Goal: Transaction & Acquisition: Purchase product/service

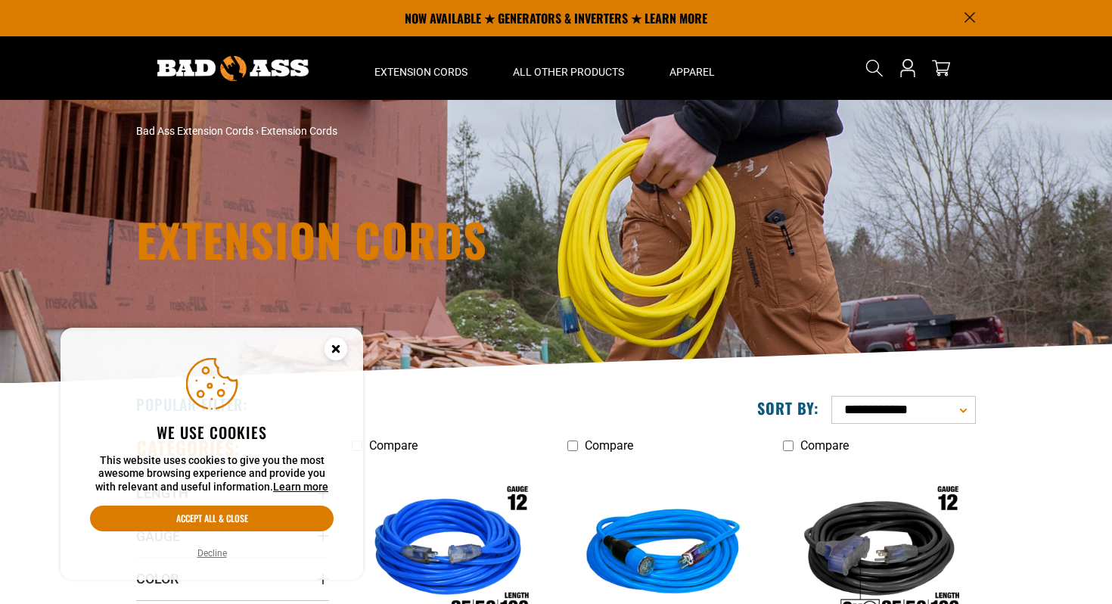
click at [337, 349] on icon "Cookie Consent" at bounding box center [335, 348] width 5 height 5
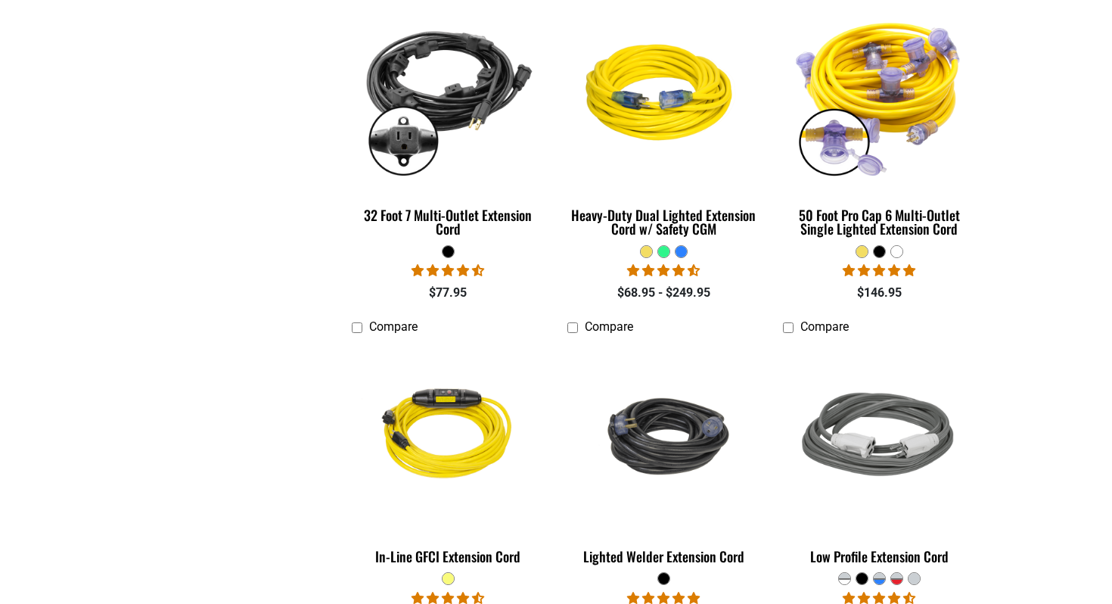
scroll to position [1522, 0]
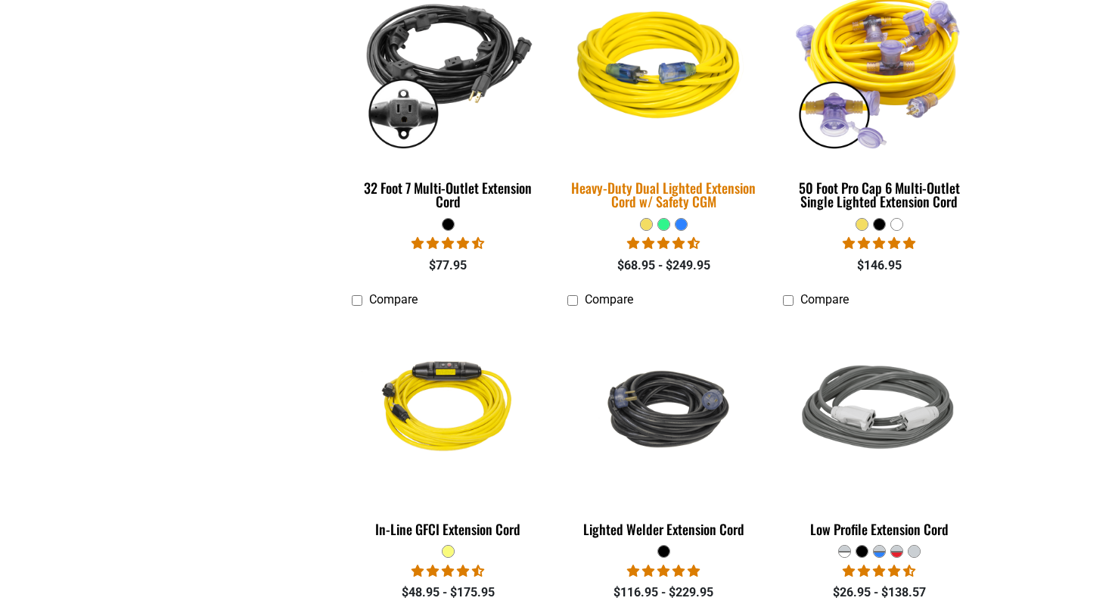
click at [669, 189] on div "Heavy-Duty Dual Lighted Extension Cord w/ Safety CGM" at bounding box center [663, 194] width 193 height 27
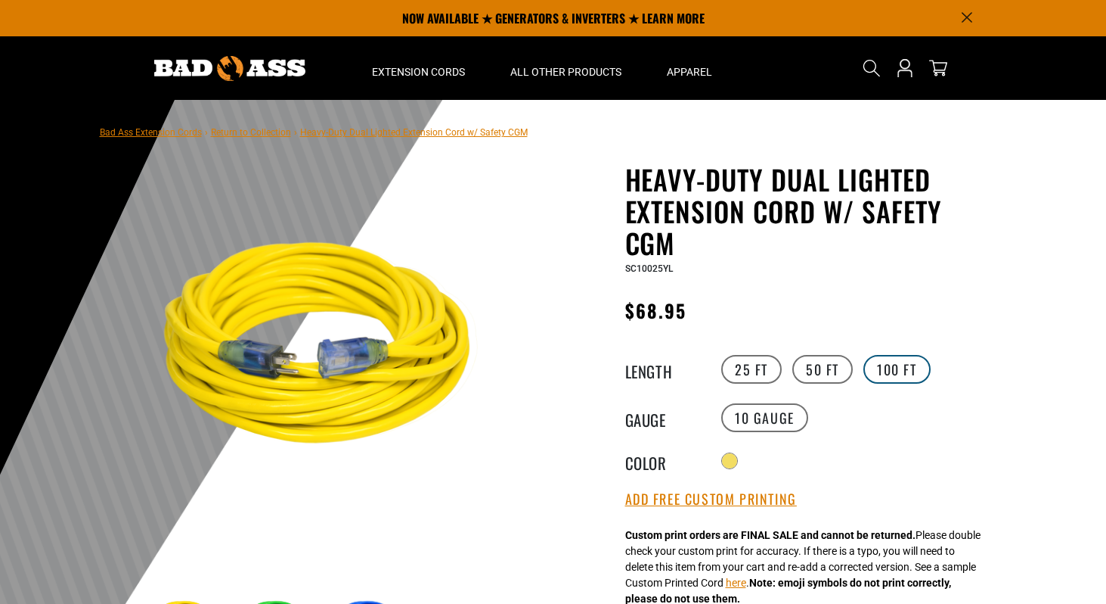
click at [891, 358] on label "100 FT" at bounding box center [897, 369] width 67 height 29
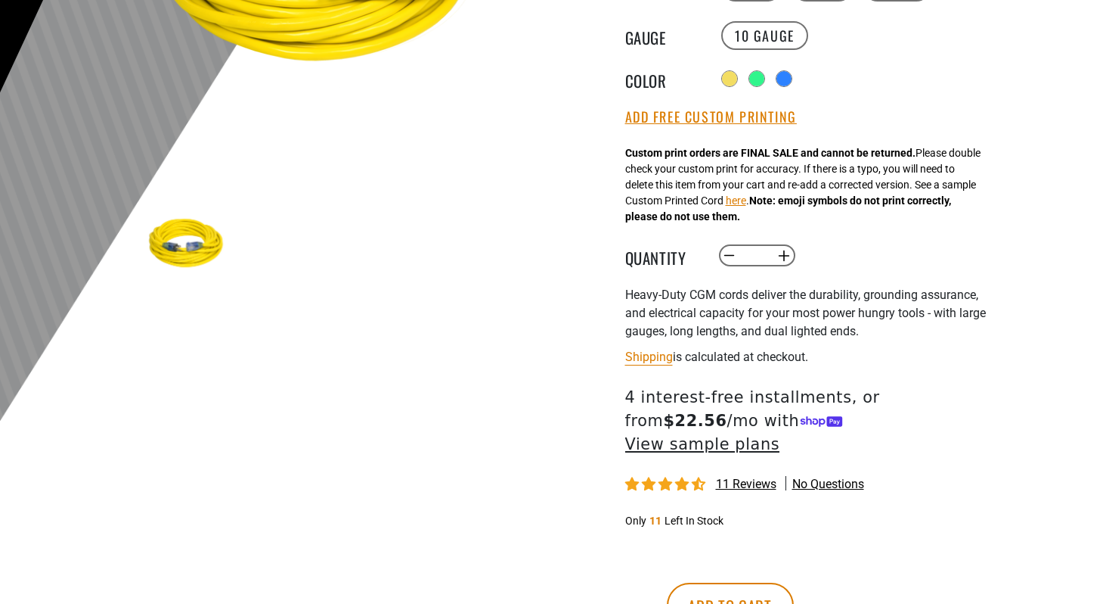
scroll to position [396, 0]
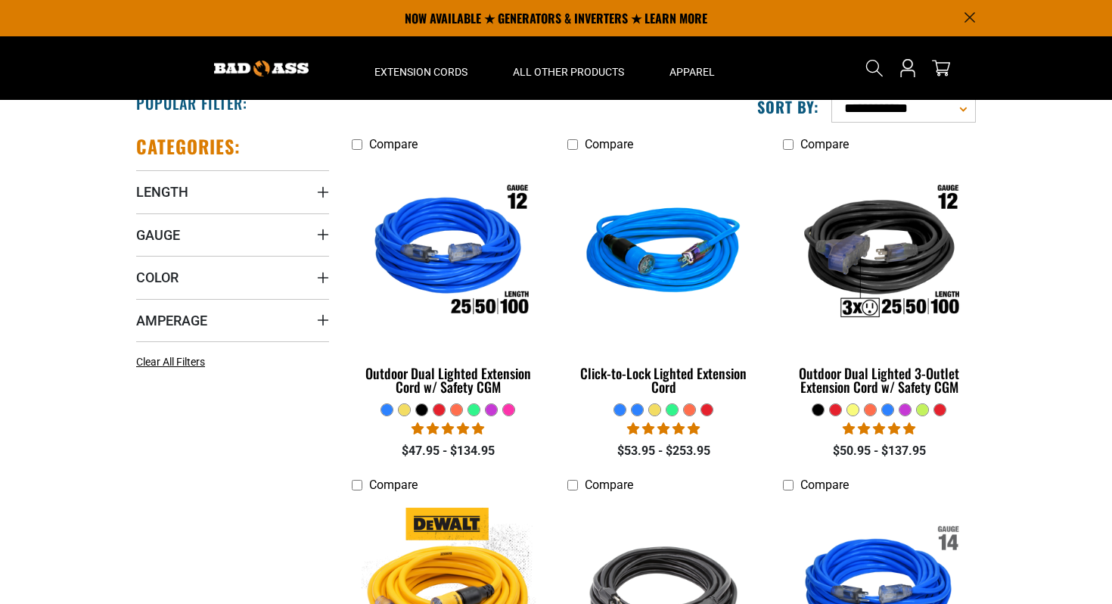
scroll to position [288, 0]
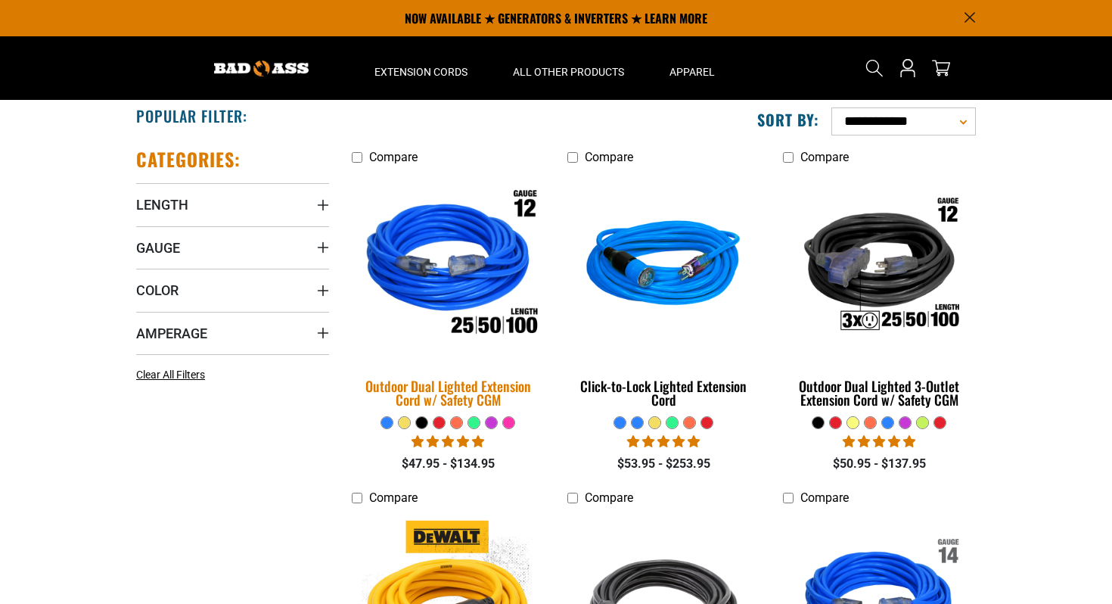
click at [481, 292] on img at bounding box center [449, 266] width 212 height 194
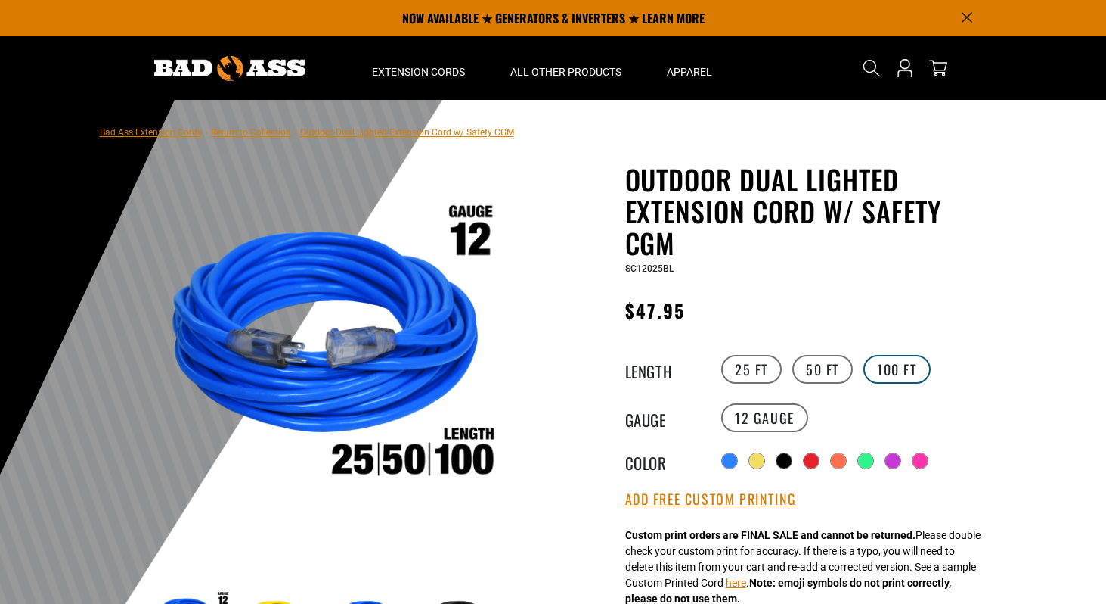
click at [900, 365] on label "100 FT" at bounding box center [897, 369] width 67 height 29
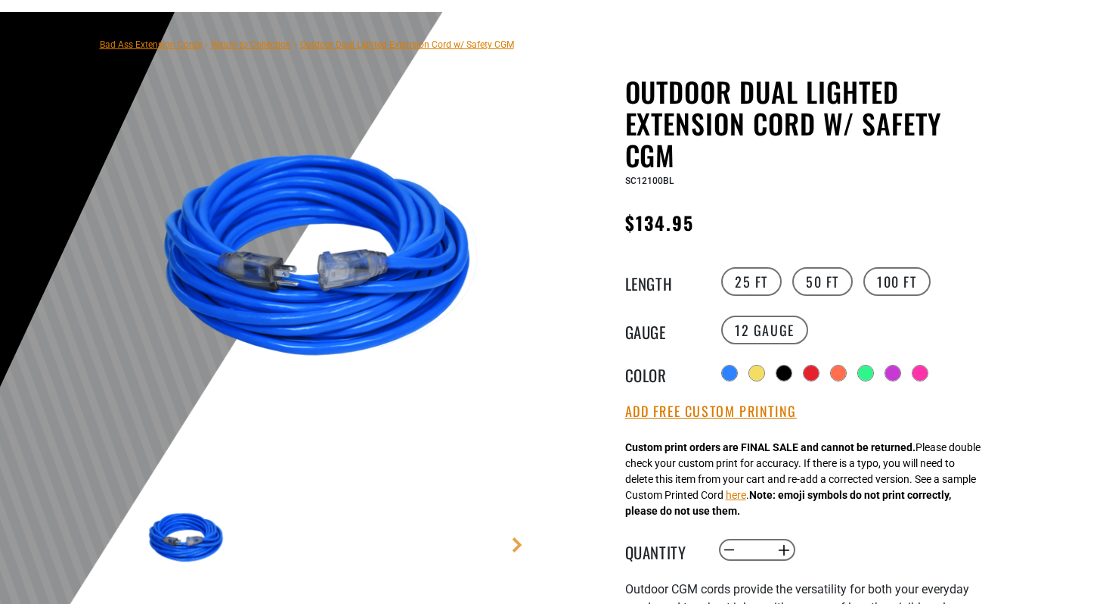
scroll to position [101, 0]
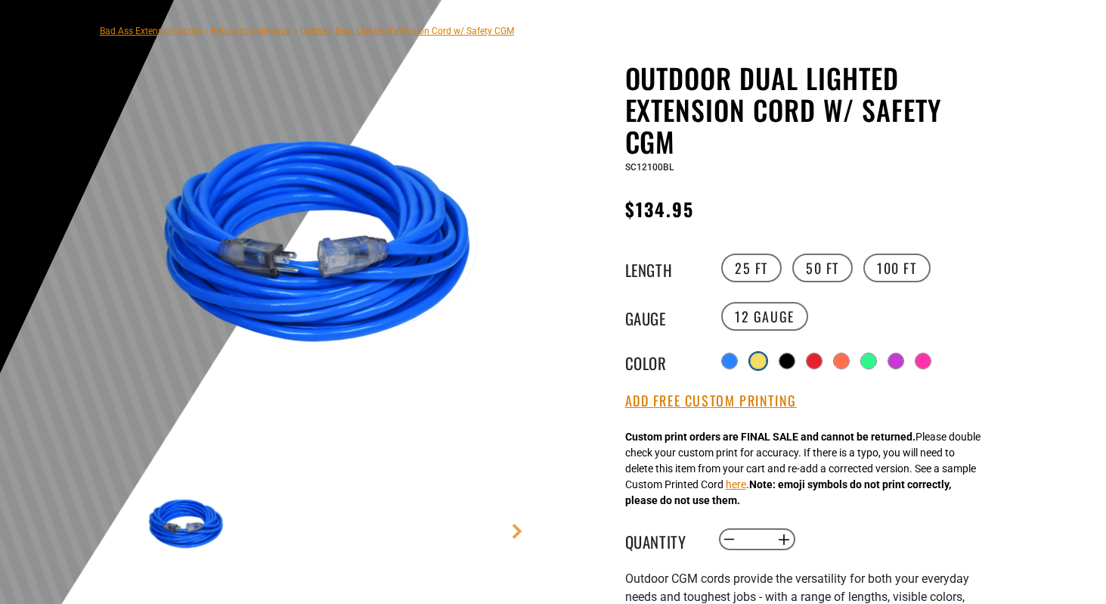
click at [762, 358] on div at bounding box center [758, 360] width 15 height 15
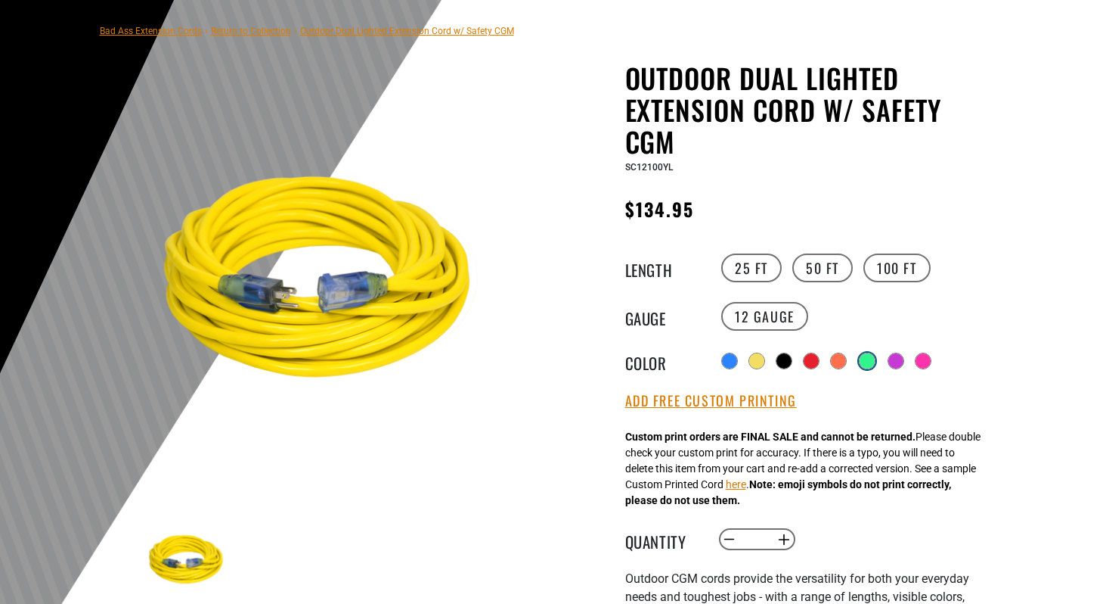
click at [864, 359] on div at bounding box center [867, 360] width 15 height 15
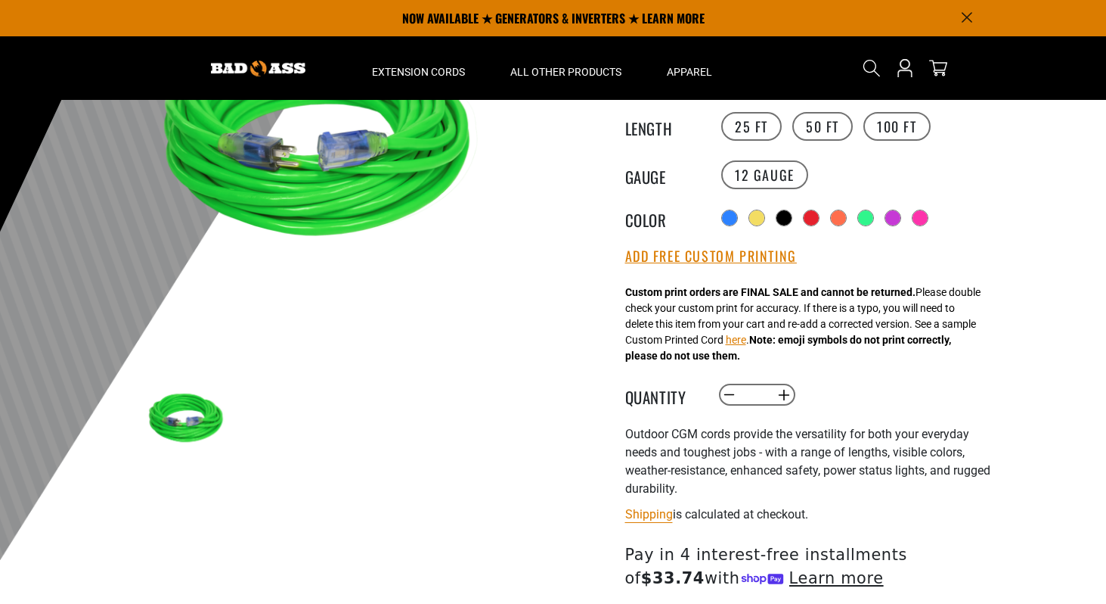
scroll to position [202, 0]
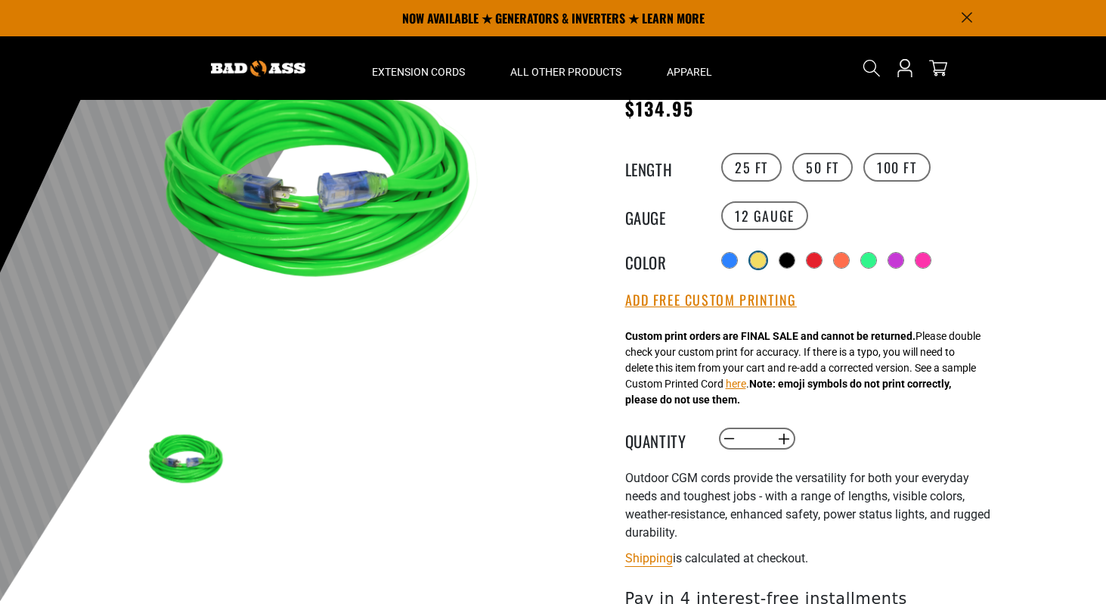
click at [756, 256] on div at bounding box center [758, 260] width 15 height 15
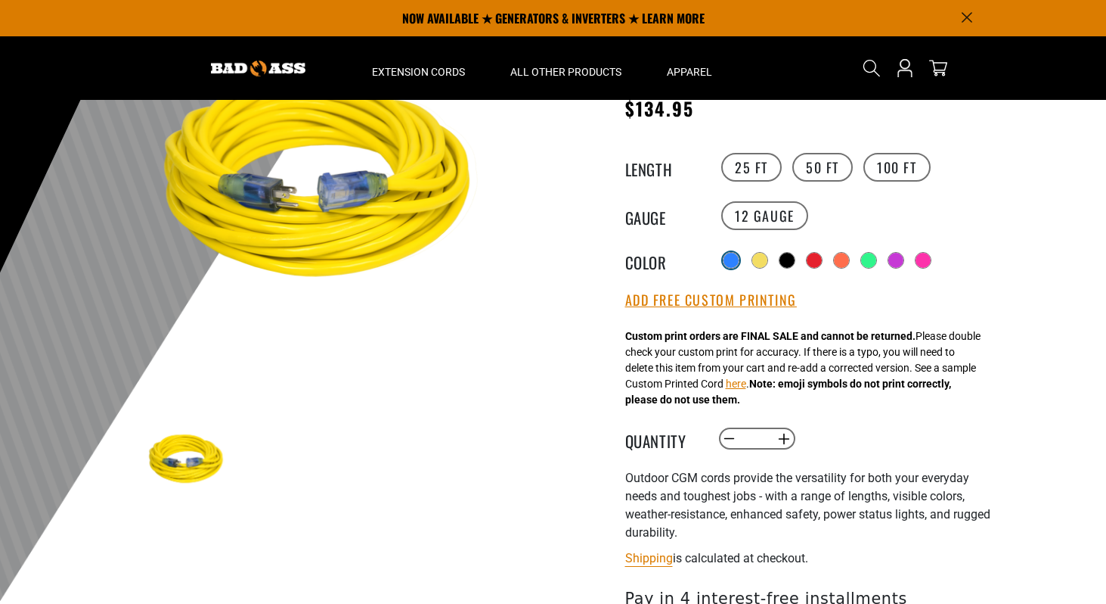
click at [731, 259] on div at bounding box center [731, 260] width 15 height 15
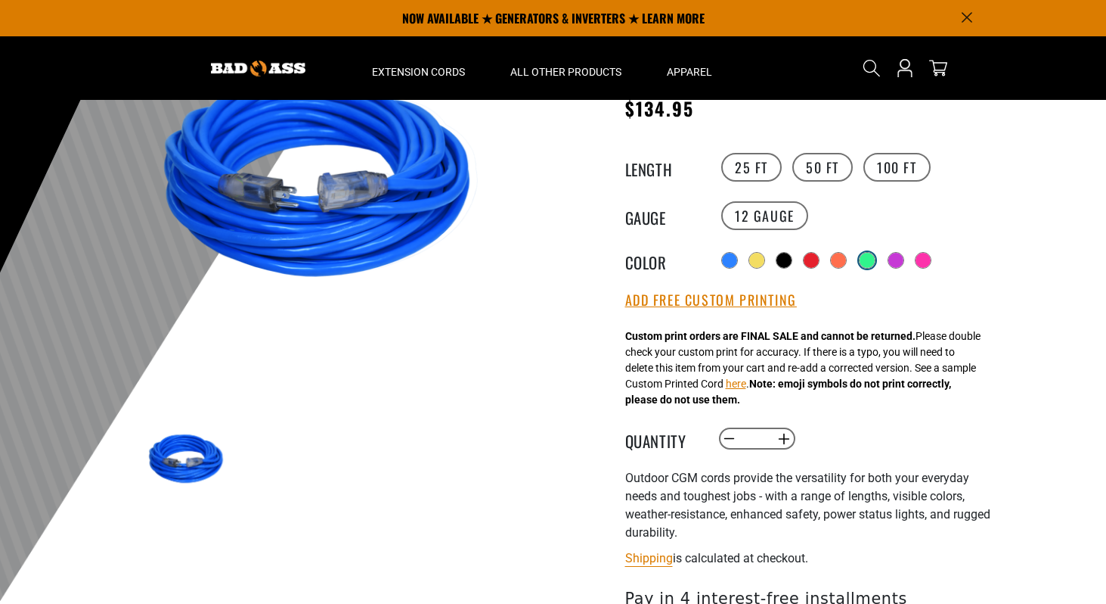
click at [865, 262] on div at bounding box center [867, 260] width 15 height 15
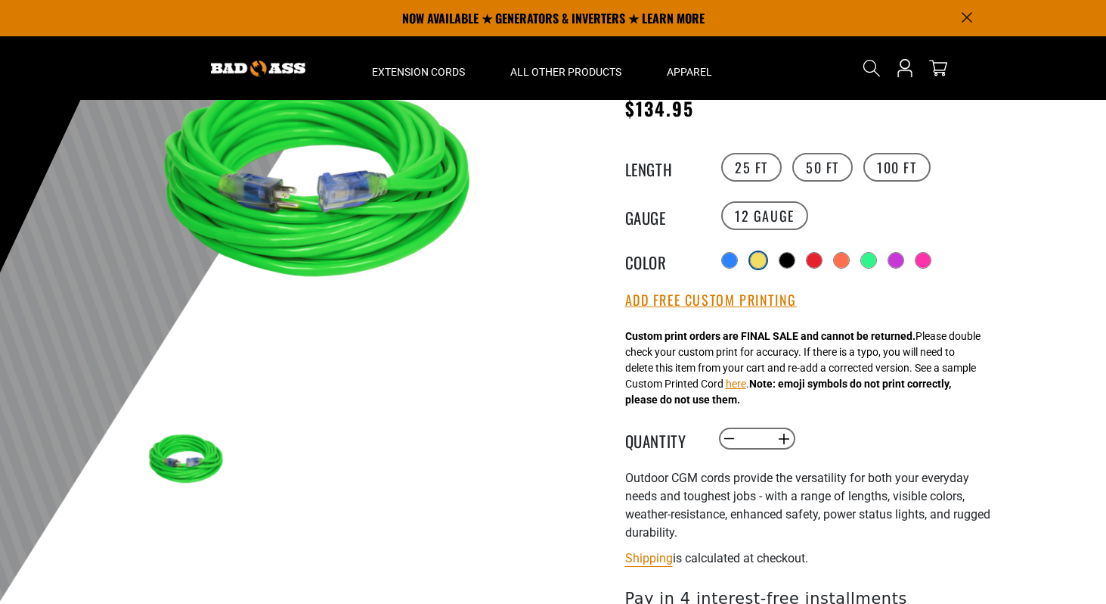
click at [764, 259] on div at bounding box center [758, 260] width 17 height 17
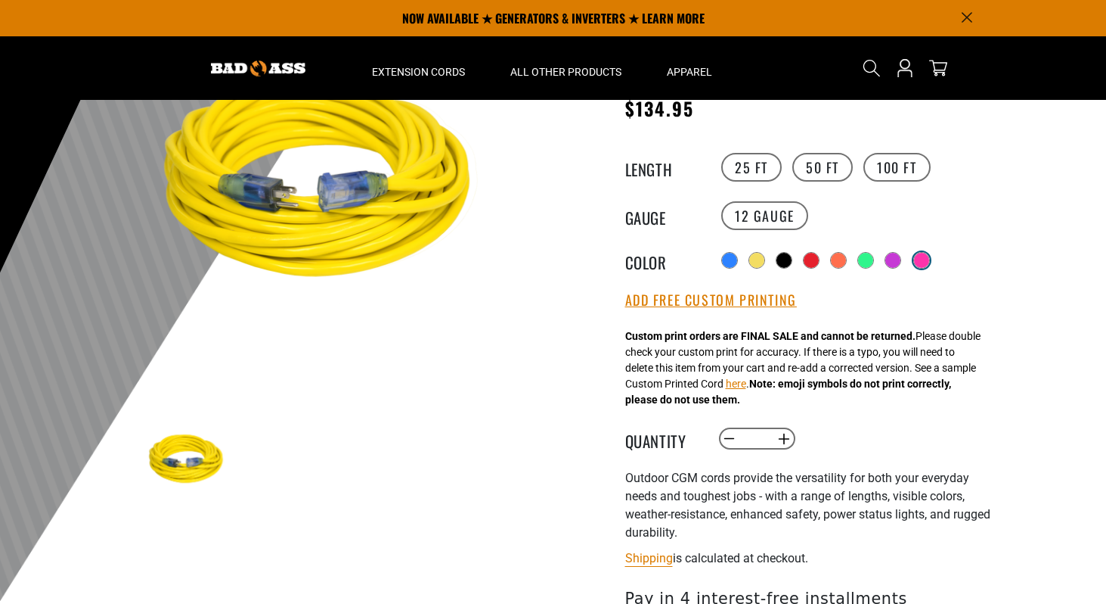
click at [921, 254] on div at bounding box center [921, 260] width 15 height 15
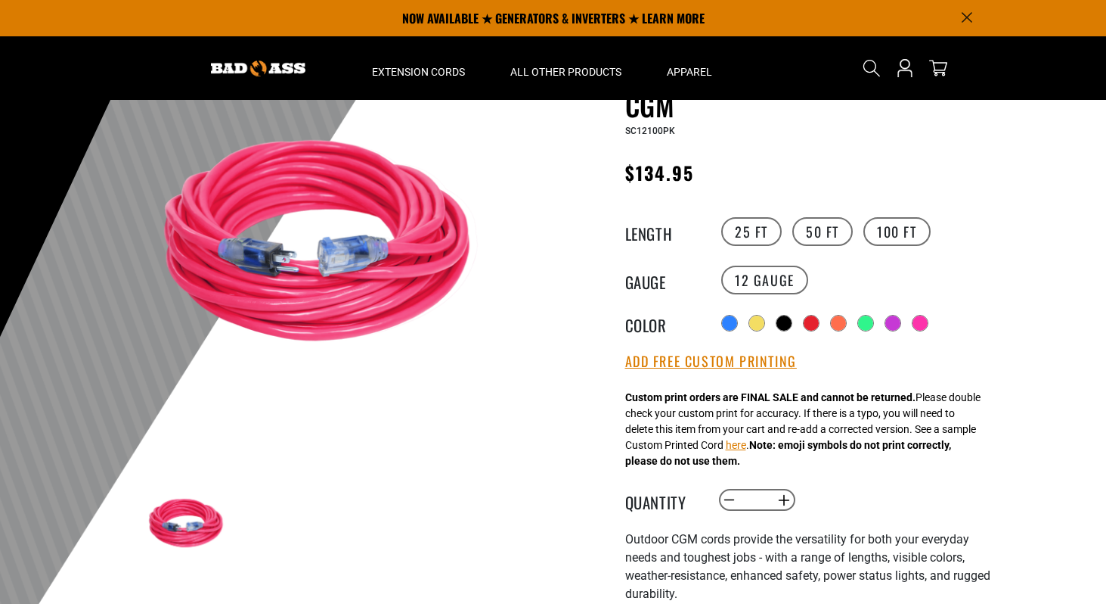
scroll to position [132, 0]
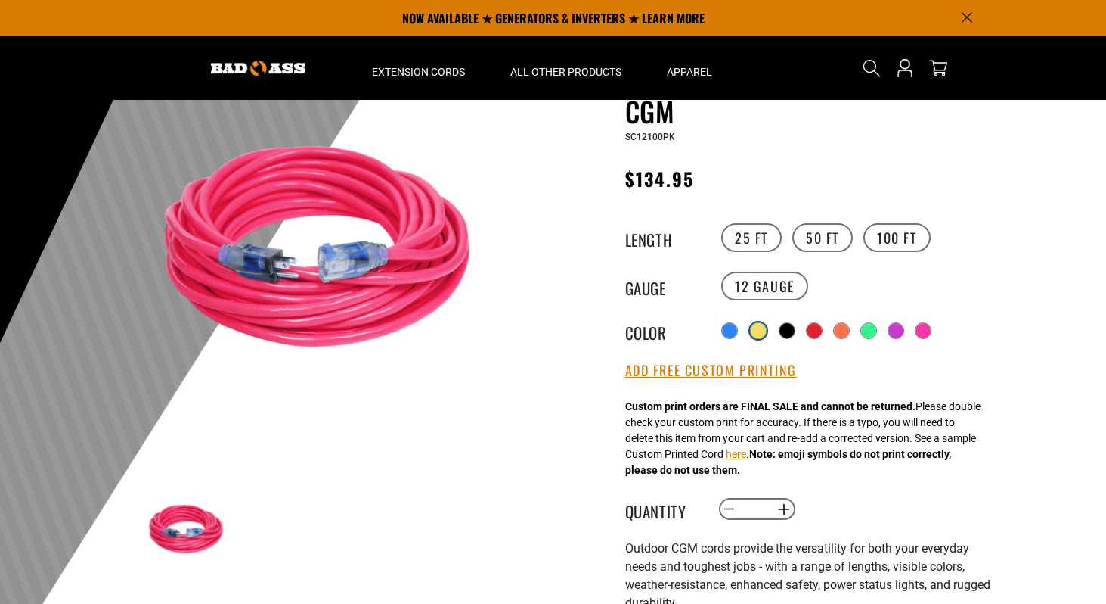
click at [759, 330] on div at bounding box center [758, 330] width 15 height 15
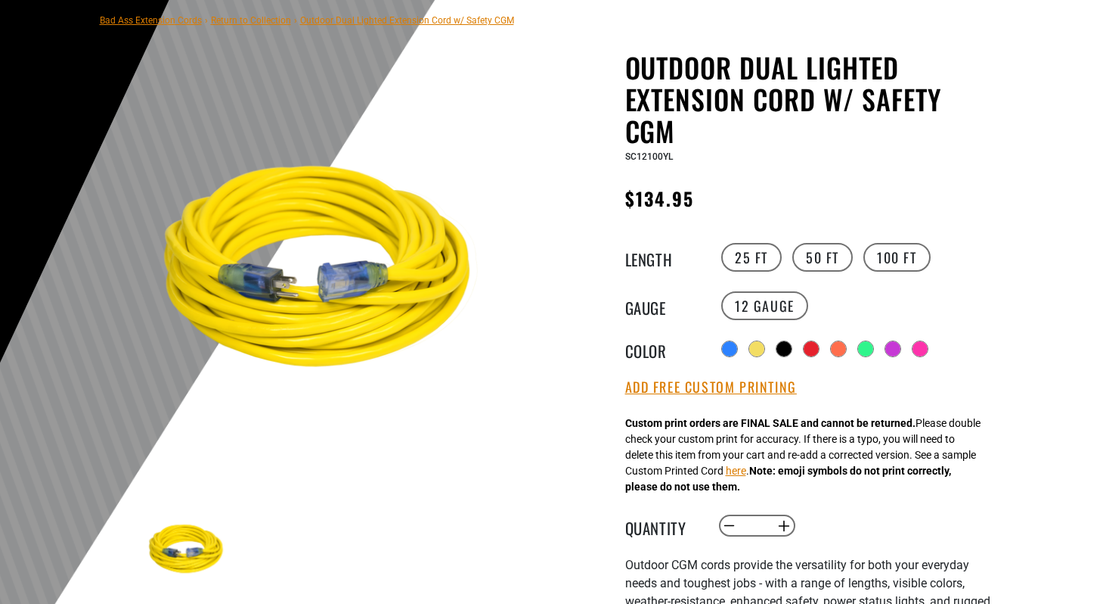
scroll to position [119, 0]
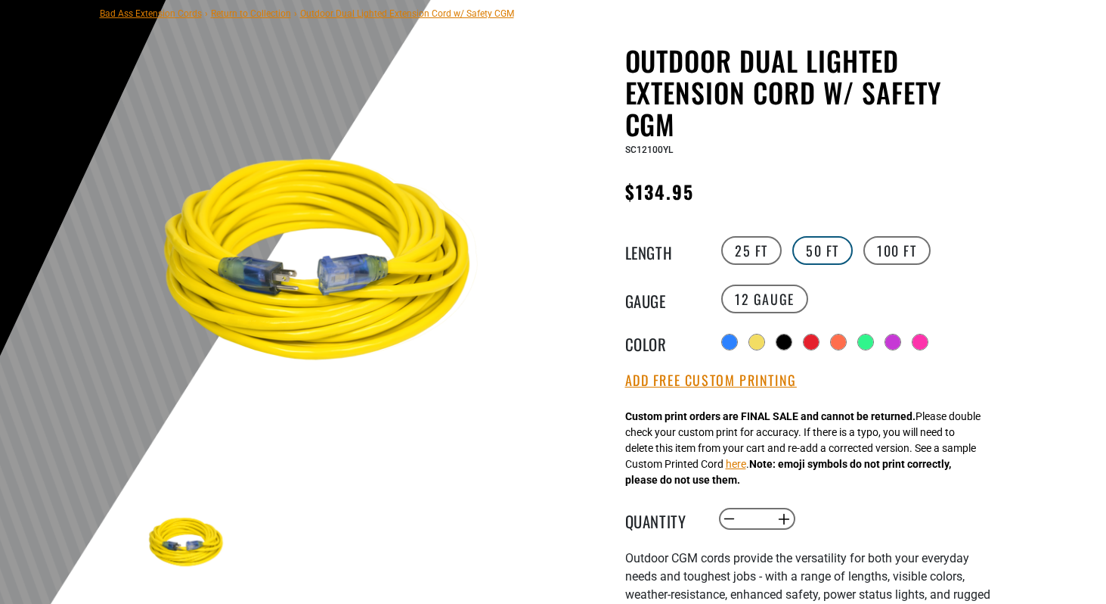
click at [827, 246] on label "50 FT" at bounding box center [823, 250] width 61 height 29
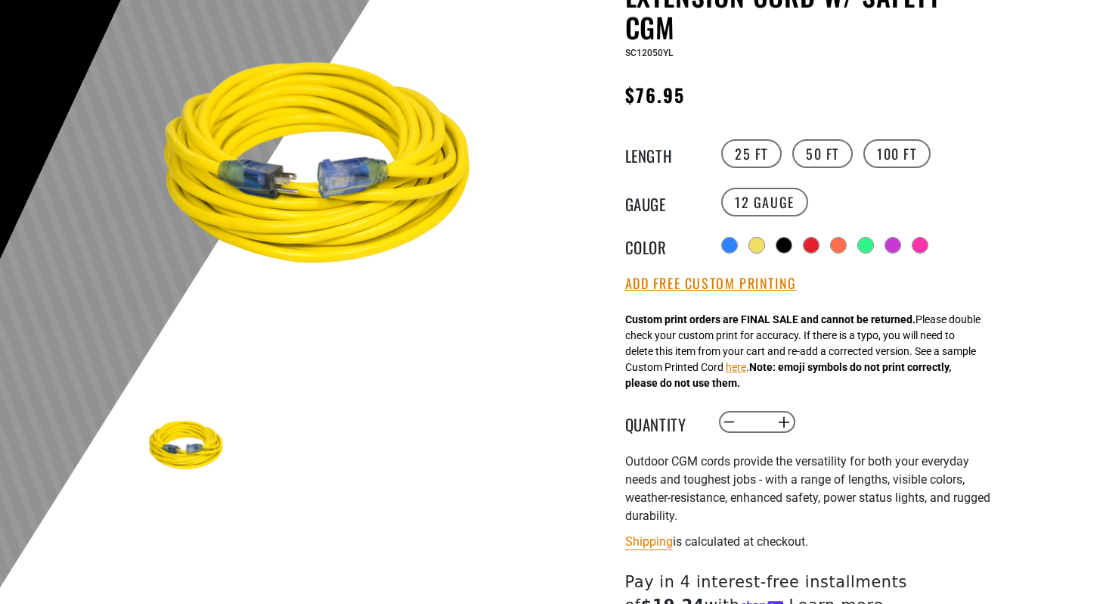
scroll to position [222, 0]
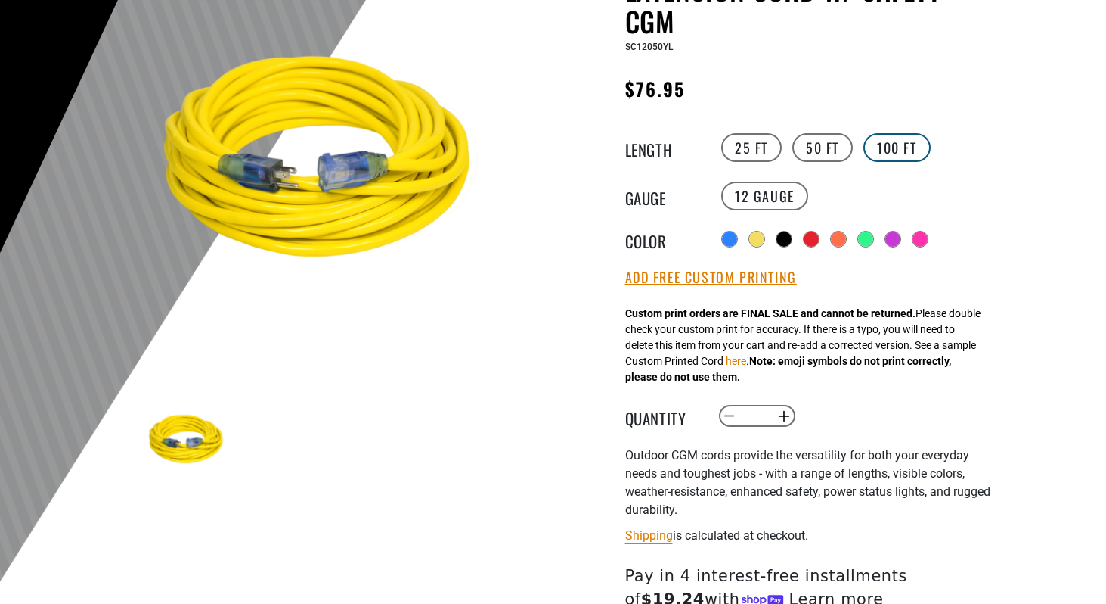
click at [882, 134] on label "100 FT" at bounding box center [897, 147] width 67 height 29
click at [832, 136] on label "50 FT" at bounding box center [823, 147] width 61 height 29
click at [785, 420] on button "Increase quantity for Outdoor Dual Lighted Extension Cord w/ Safety CGM" at bounding box center [783, 416] width 23 height 26
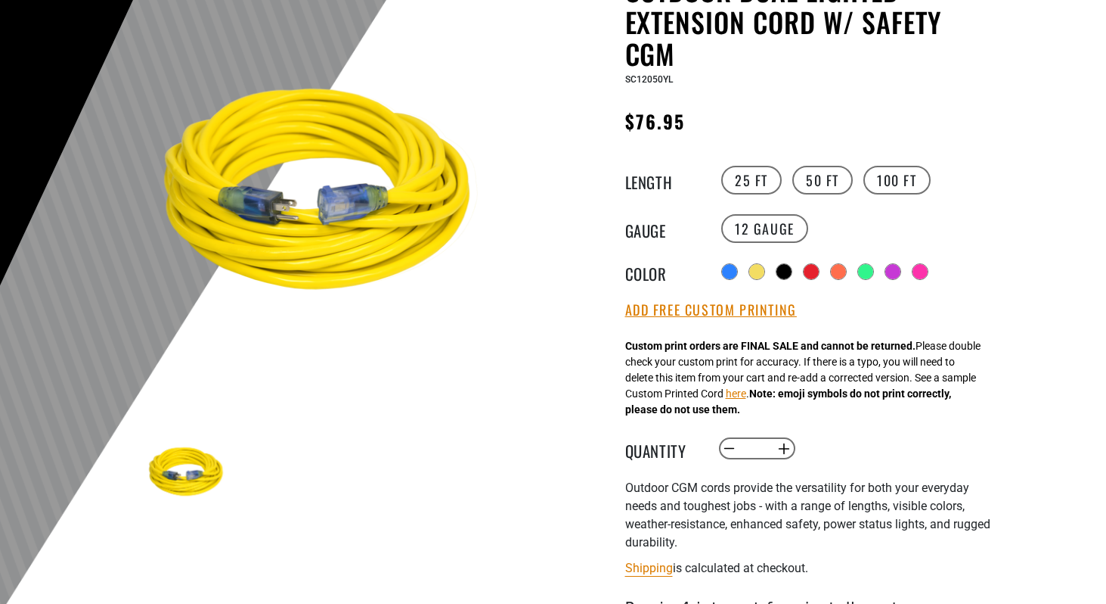
scroll to position [192, 0]
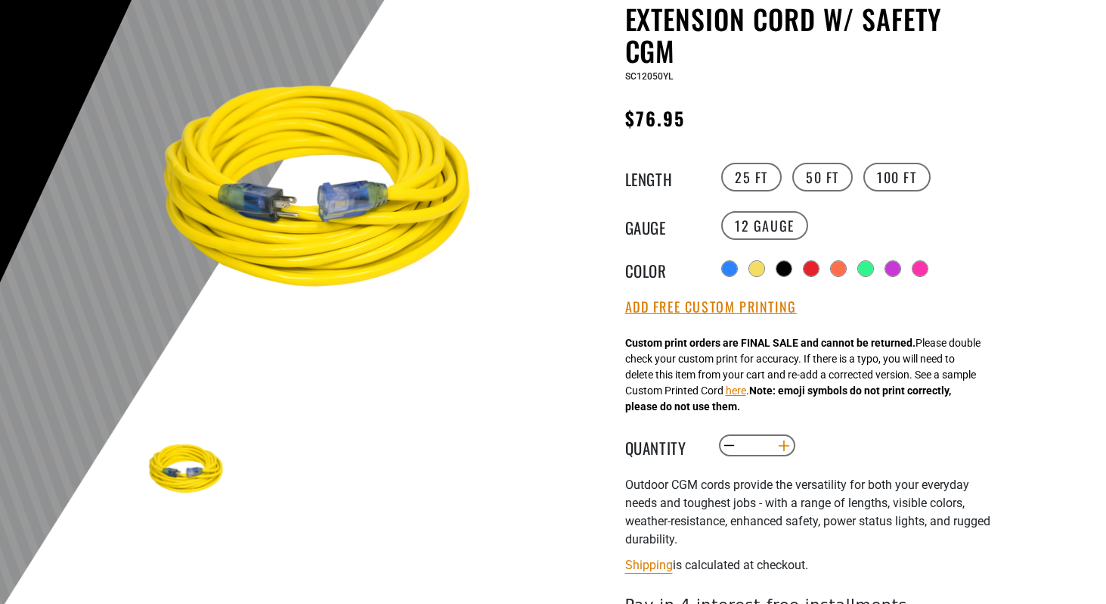
click at [790, 448] on button "Increase quantity for Outdoor Dual Lighted Extension Cord w/ Safety CGM" at bounding box center [783, 446] width 23 height 26
click at [729, 444] on button "Decrease quantity for Outdoor Dual Lighted Extension Cord w/ Safety CGM" at bounding box center [729, 446] width 23 height 26
type input "*"
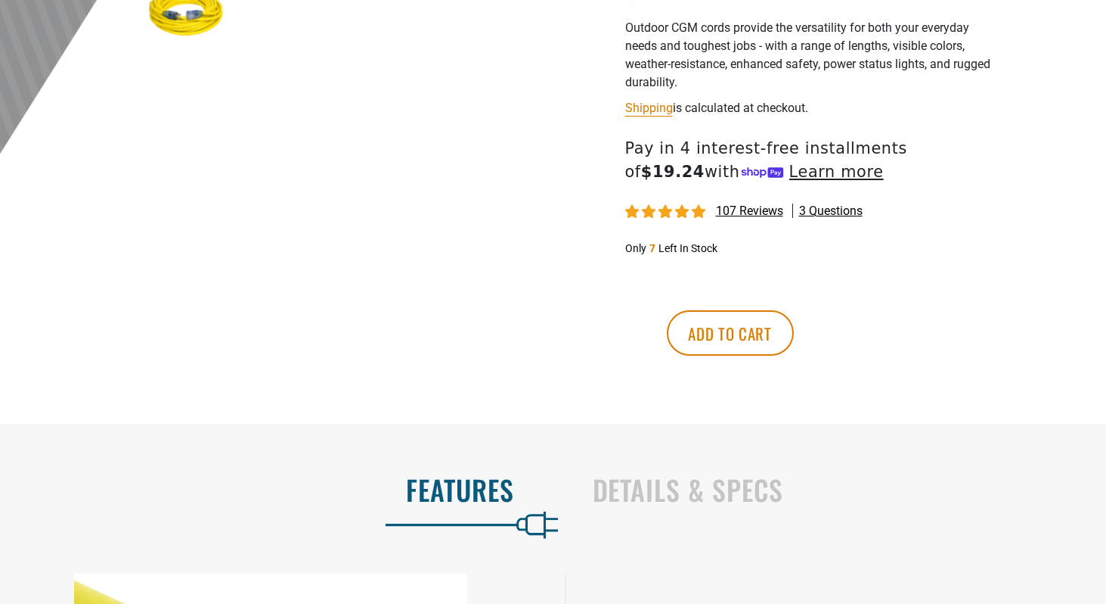
scroll to position [656, 0]
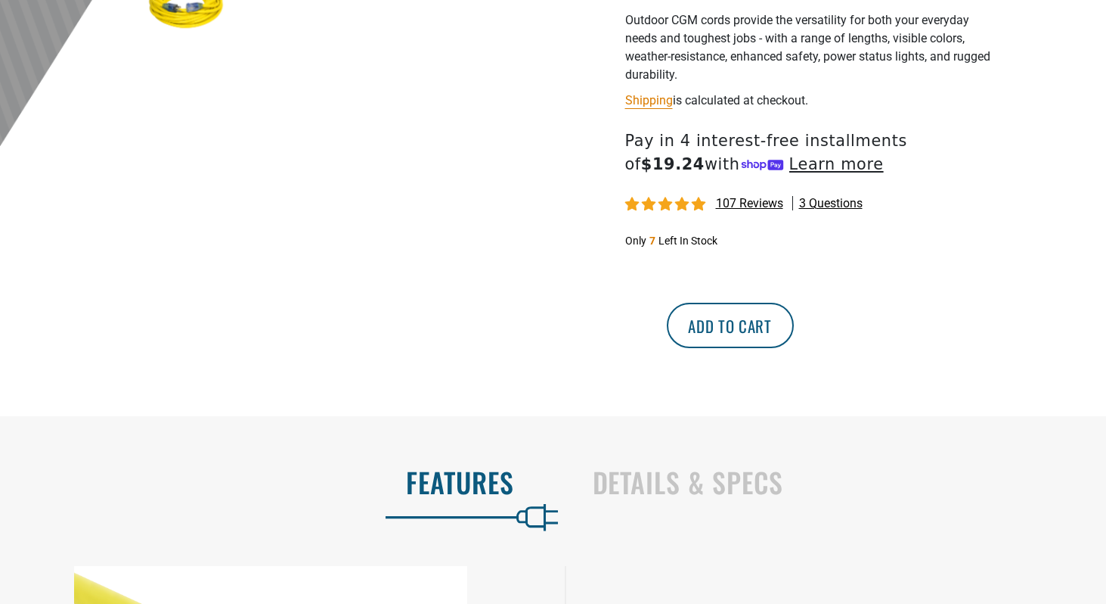
click at [794, 330] on button "Add to cart" at bounding box center [730, 325] width 127 height 45
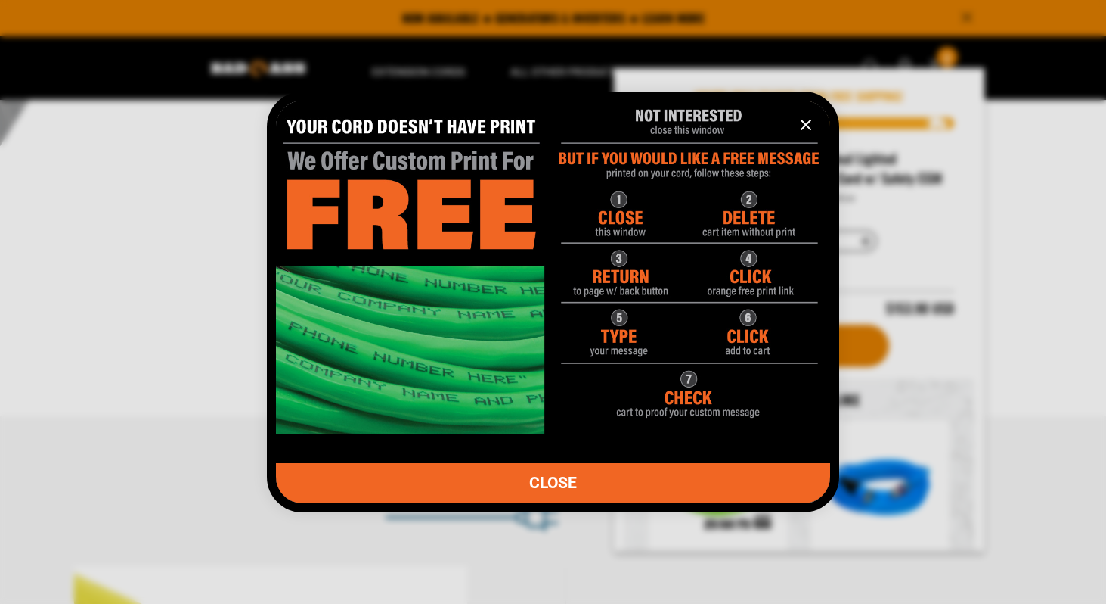
click at [808, 117] on icon "information" at bounding box center [806, 125] width 18 height 18
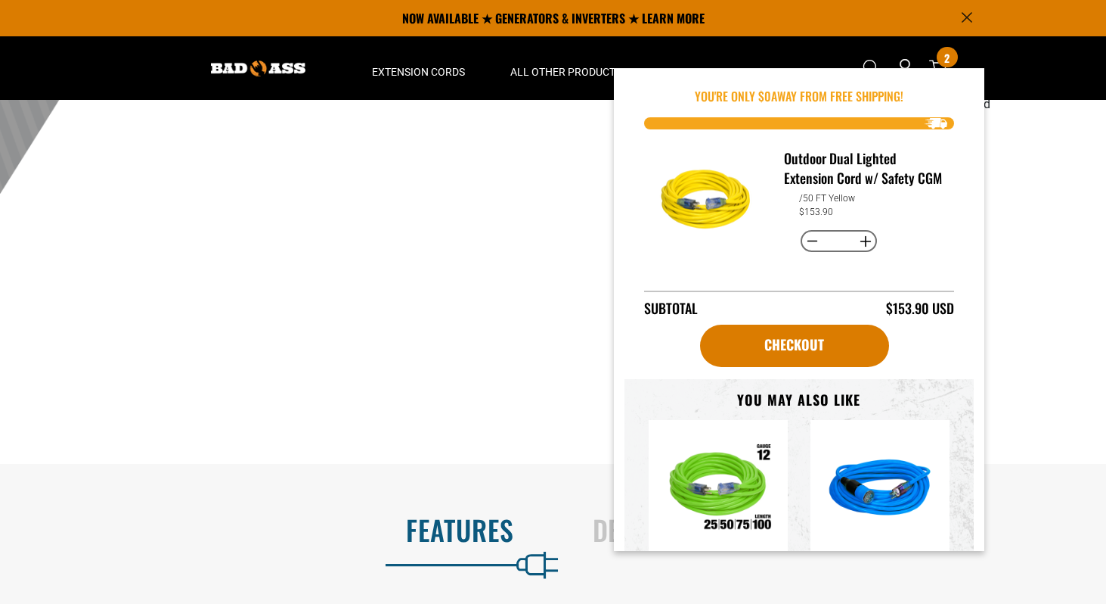
scroll to position [607, 0]
click at [806, 254] on button "Decrease quantity for Outdoor Dual Lighted Extension Cord w/ Safety CGM" at bounding box center [812, 241] width 23 height 26
type input "*"
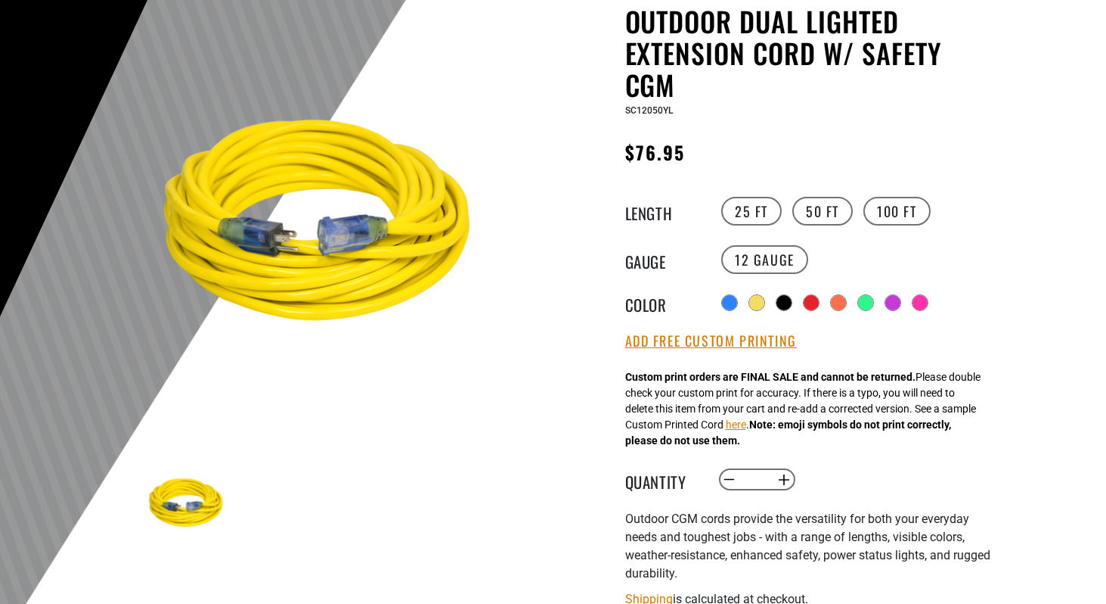
scroll to position [162, 0]
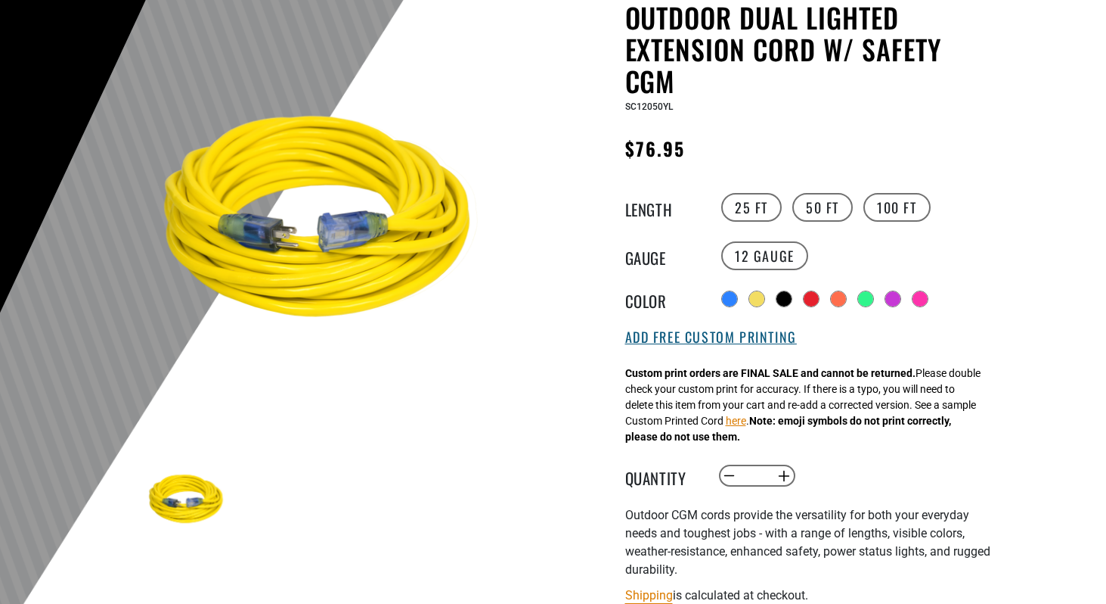
click at [752, 344] on button "Add Free Custom Printing" at bounding box center [711, 337] width 172 height 17
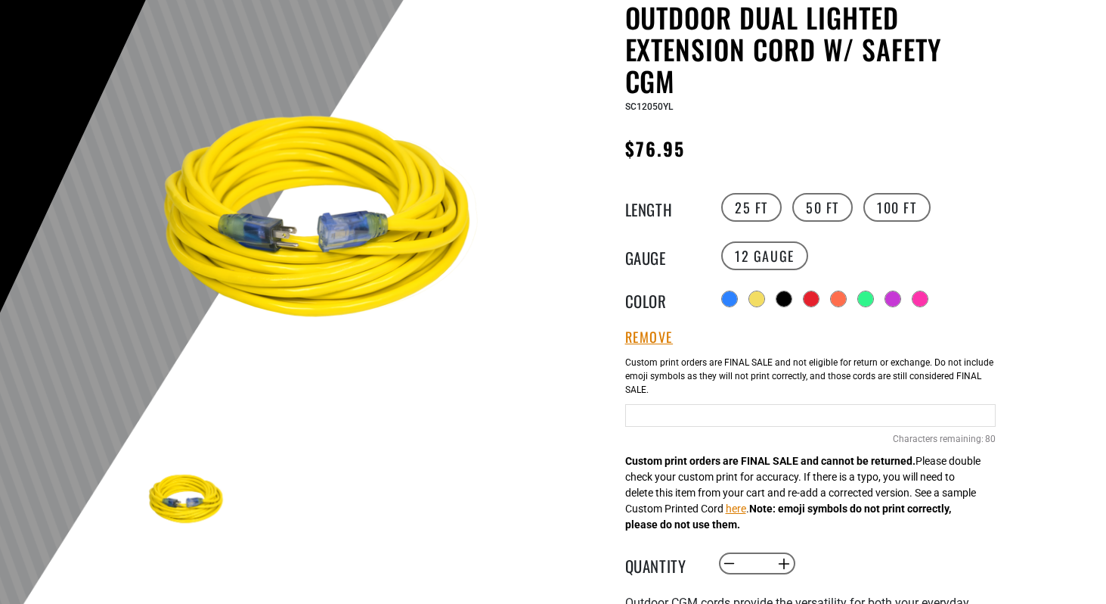
click at [724, 416] on input "text" at bounding box center [810, 415] width 371 height 23
type input "*"
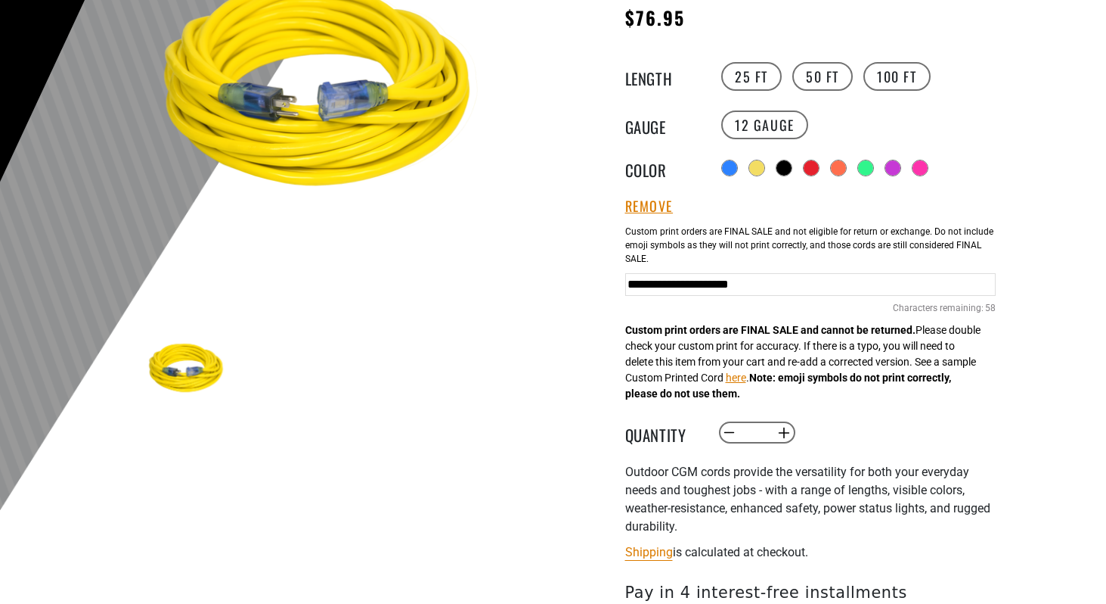
scroll to position [295, 0]
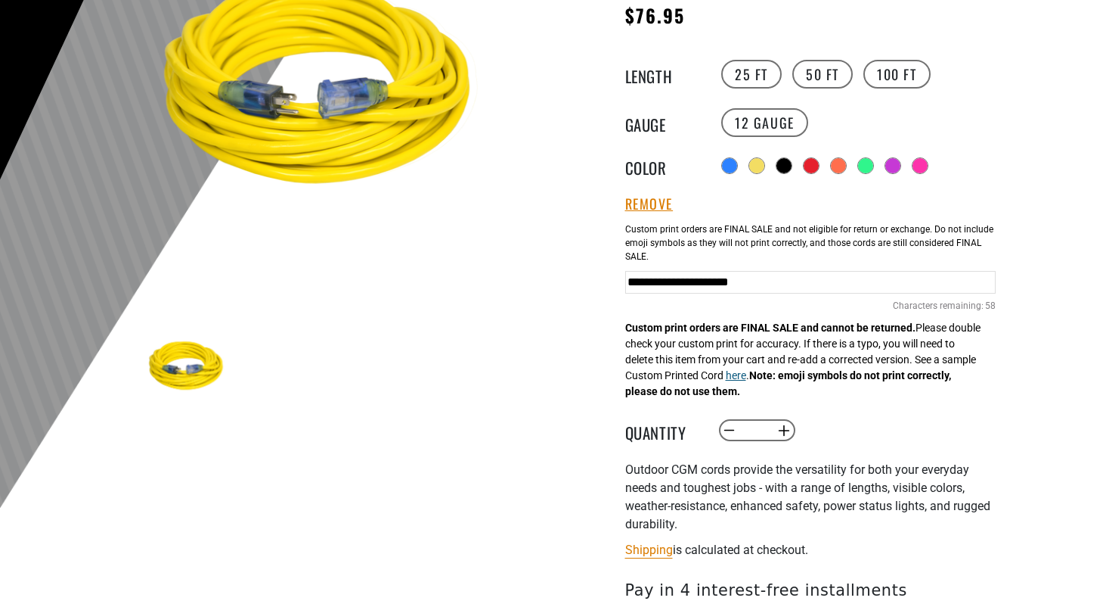
type input "**********"
click at [746, 377] on button "here" at bounding box center [736, 376] width 20 height 16
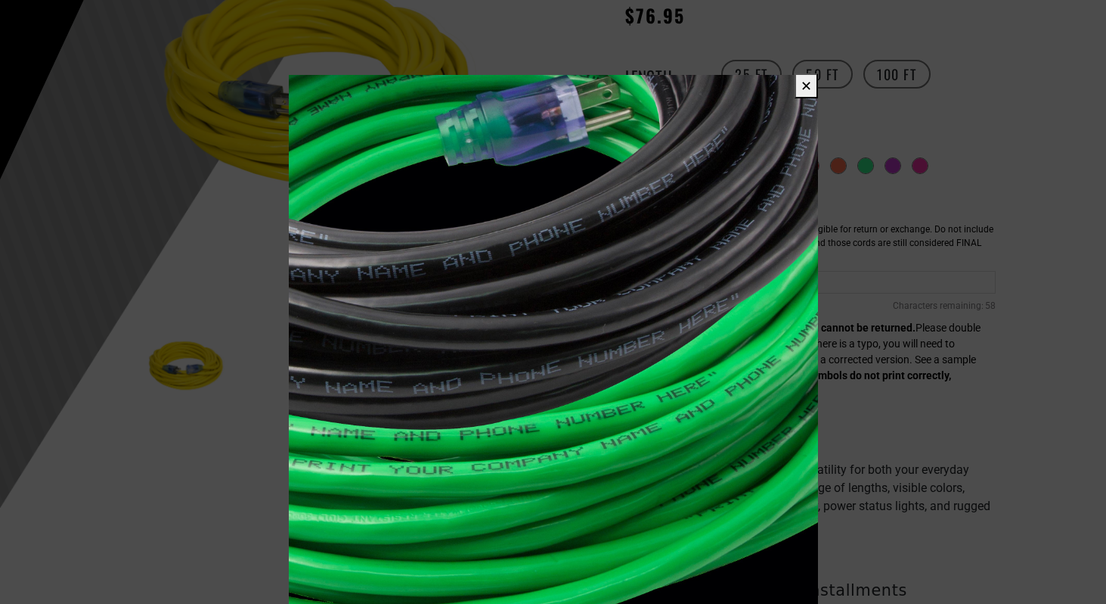
click at [802, 87] on button "✕" at bounding box center [806, 85] width 23 height 25
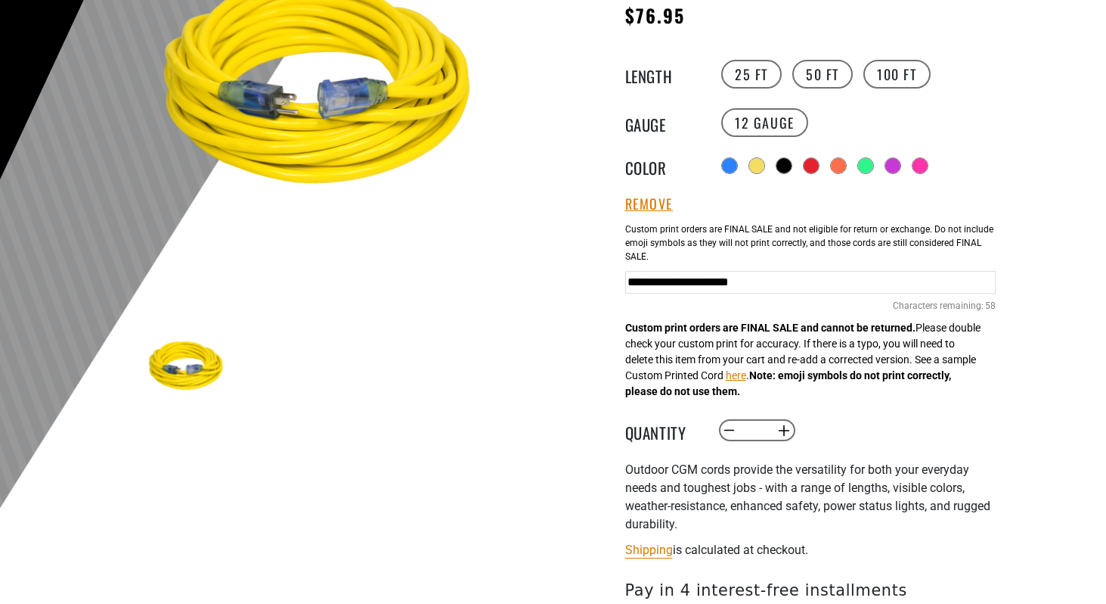
click at [904, 287] on input "**********" at bounding box center [810, 282] width 371 height 23
click at [844, 386] on div "Custom print orders are FINAL SALE and cannot be returned. Please double check …" at bounding box center [802, 315] width 355 height 167
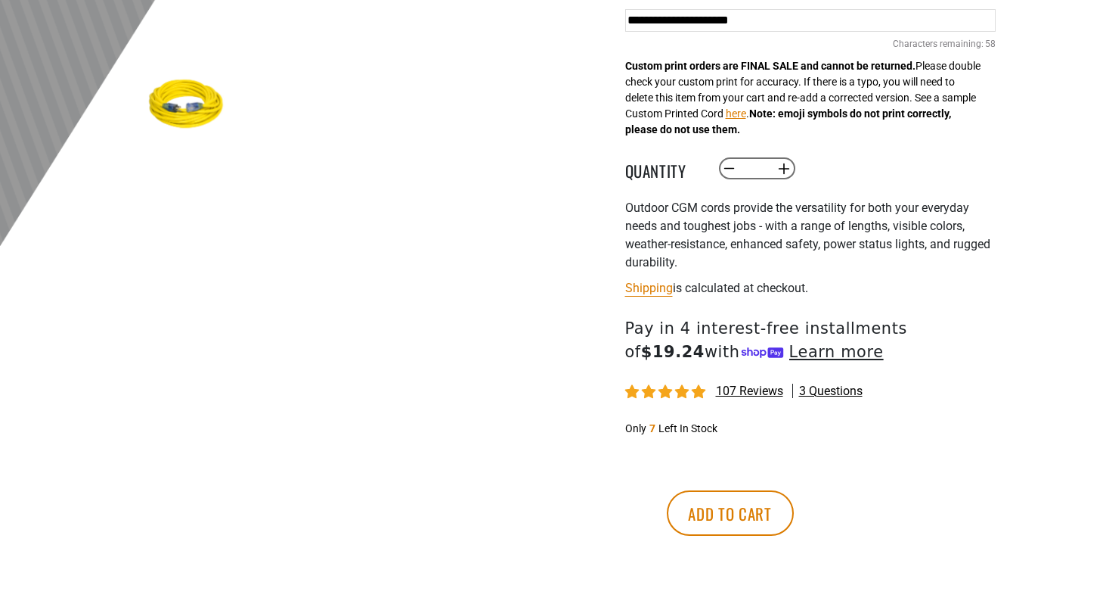
scroll to position [569, 0]
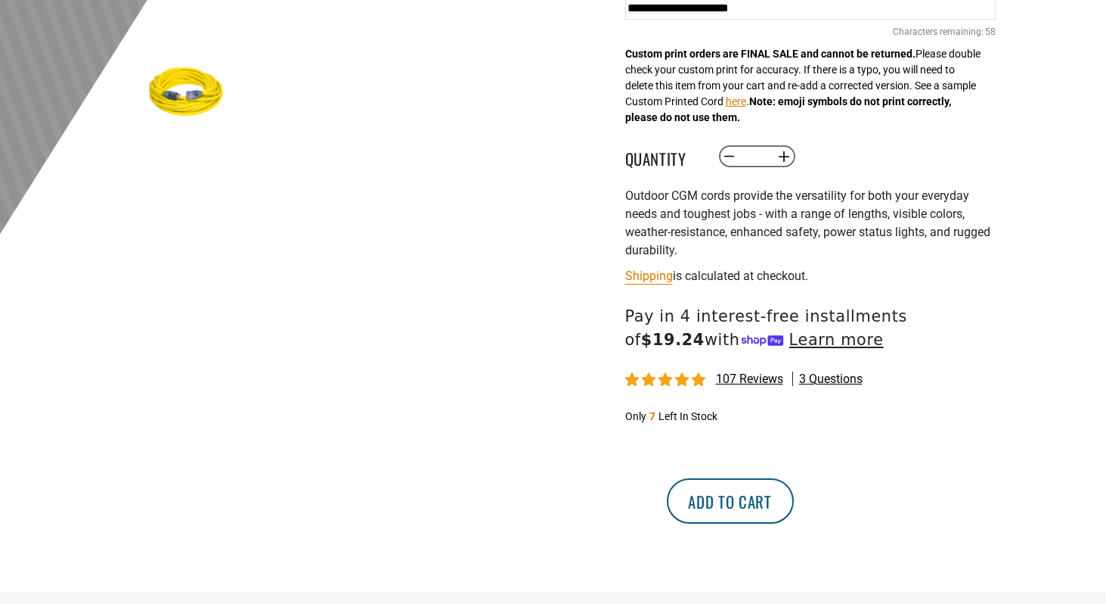
click at [794, 502] on button "Add to cart" at bounding box center [730, 500] width 127 height 45
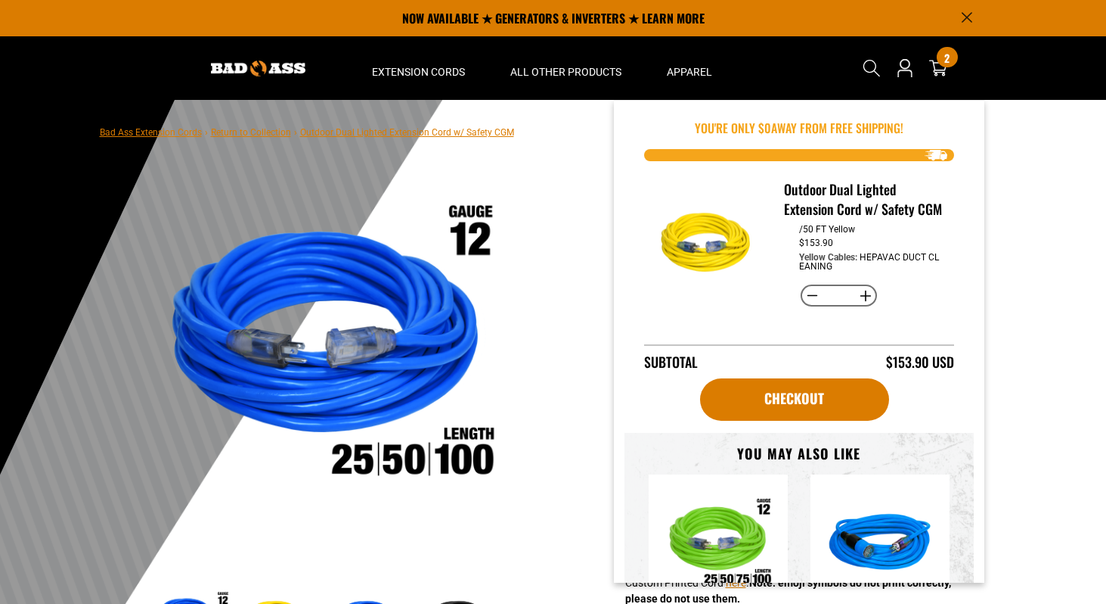
click at [950, 70] on div "Search Cart 2 2 items You're Only $ 0 away from free shipping!" at bounding box center [912, 68] width 123 height 64
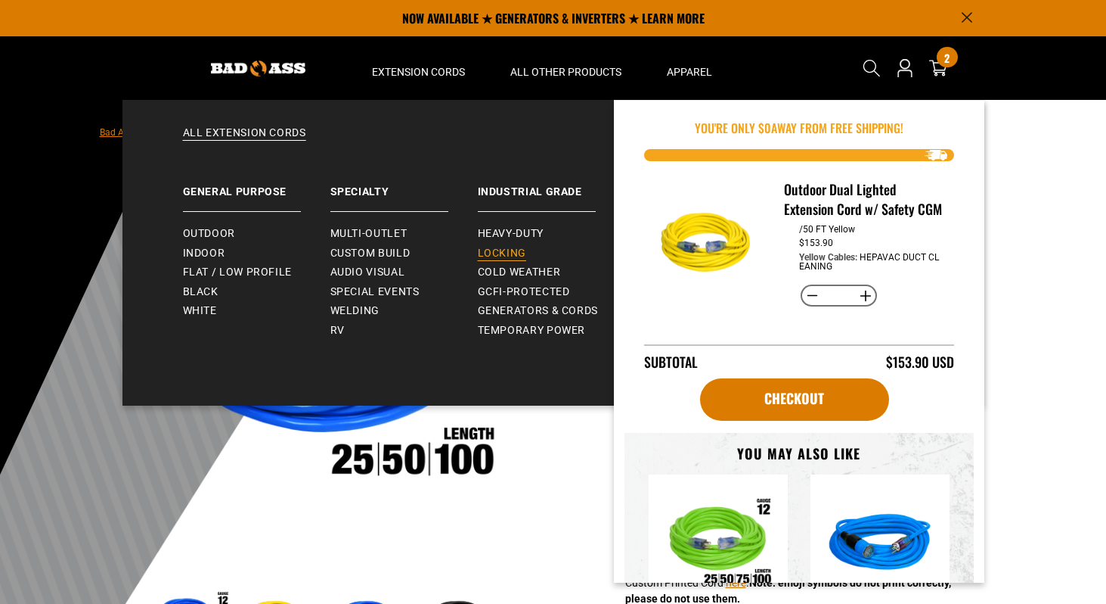
click at [497, 258] on span "Locking" at bounding box center [502, 254] width 48 height 14
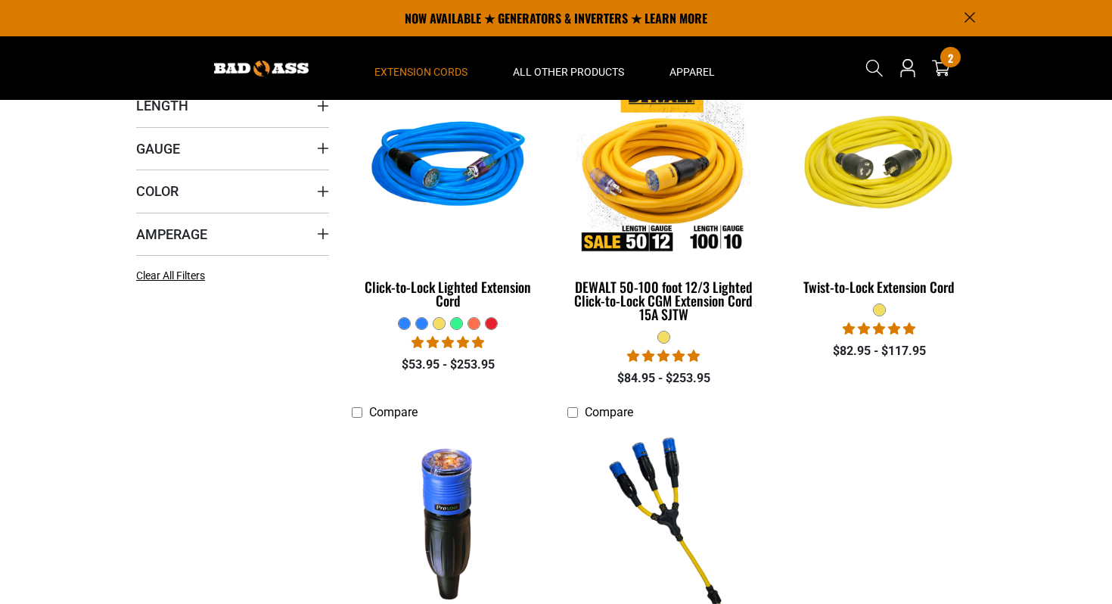
scroll to position [386, 0]
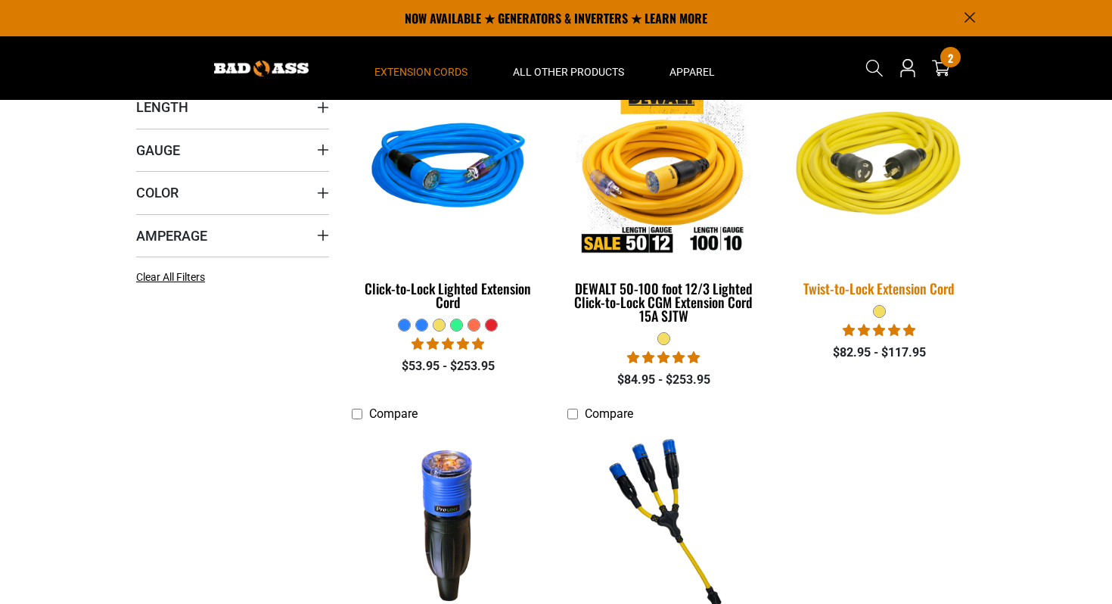
click at [933, 289] on div "Twist-to-Lock Extension Cord" at bounding box center [879, 288] width 193 height 14
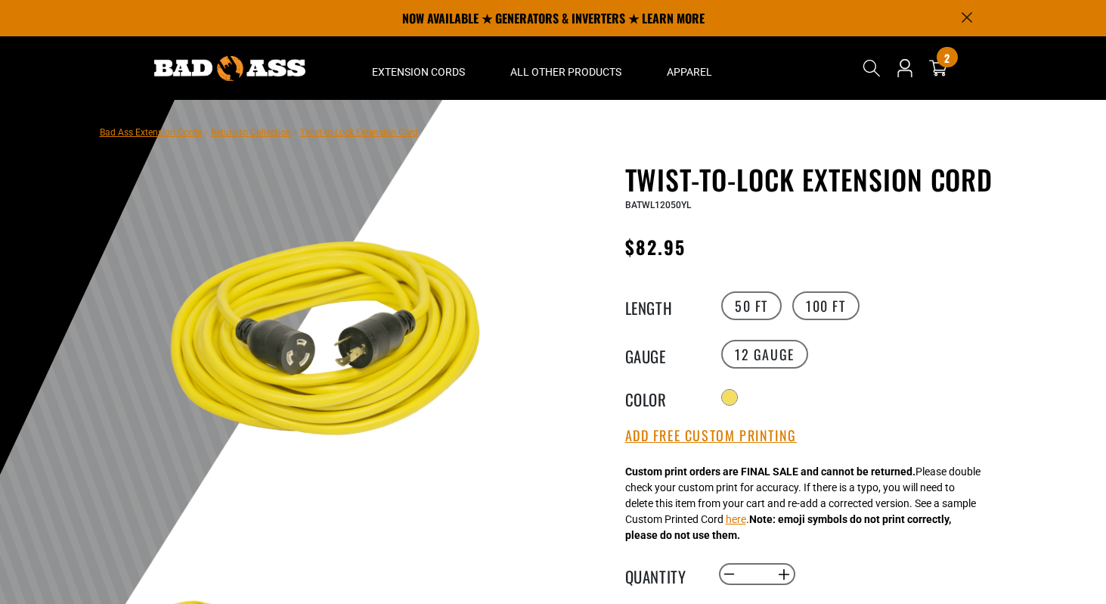
click at [312, 358] on img at bounding box center [326, 348] width 365 height 365
click at [364, 365] on img at bounding box center [326, 348] width 365 height 365
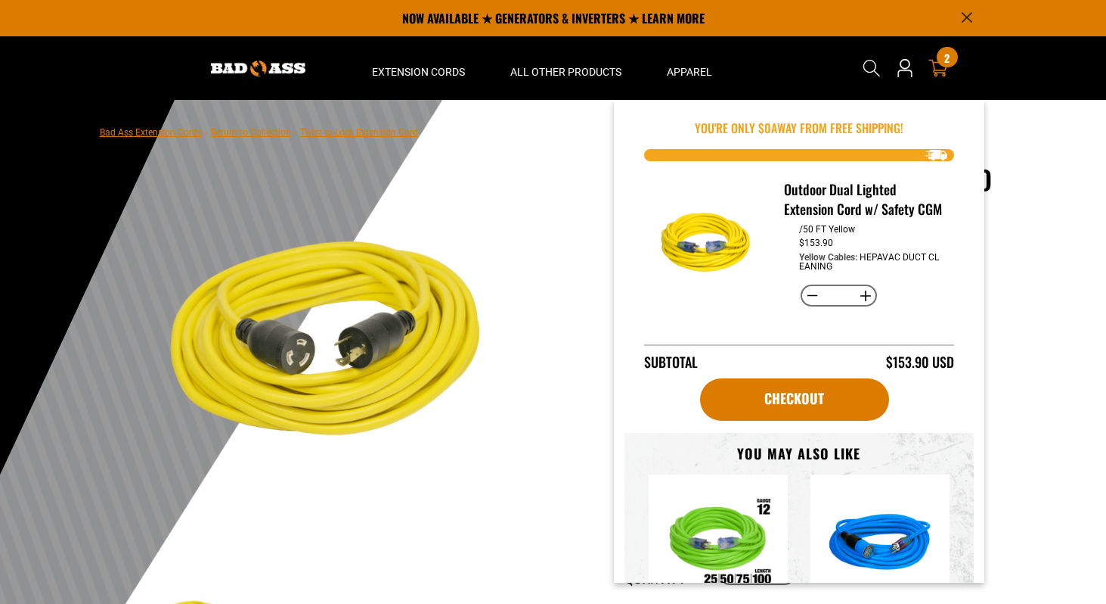
click at [948, 60] on span "2" at bounding box center [947, 57] width 5 height 11
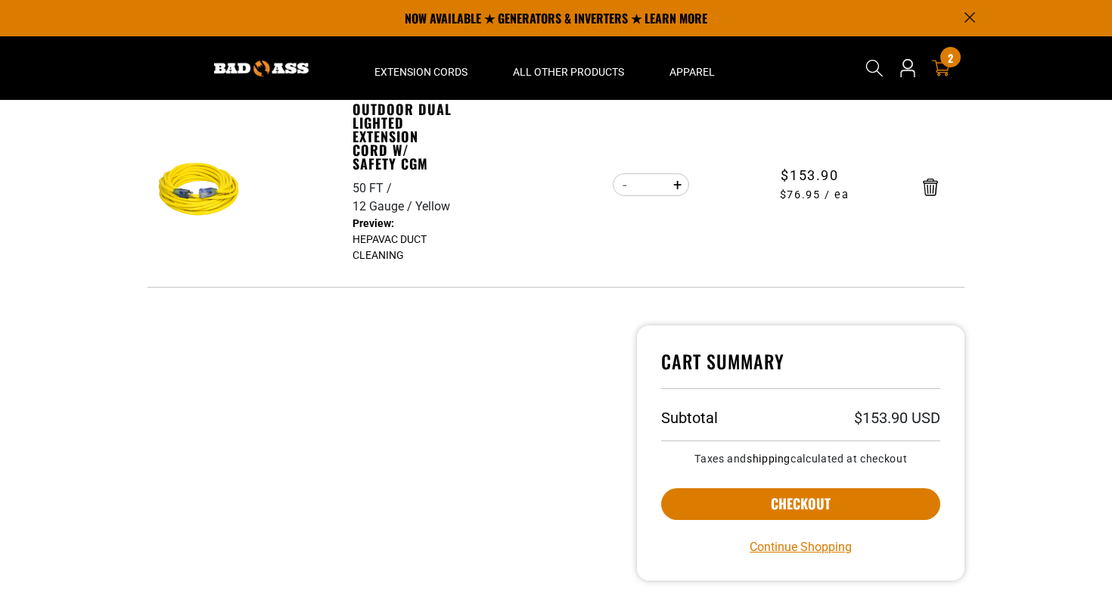
scroll to position [225, 0]
click at [682, 187] on button "Increase quantity for Outdoor Dual Lighted Extension Cord w/ Safety CGM" at bounding box center [677, 185] width 23 height 26
type input "*"
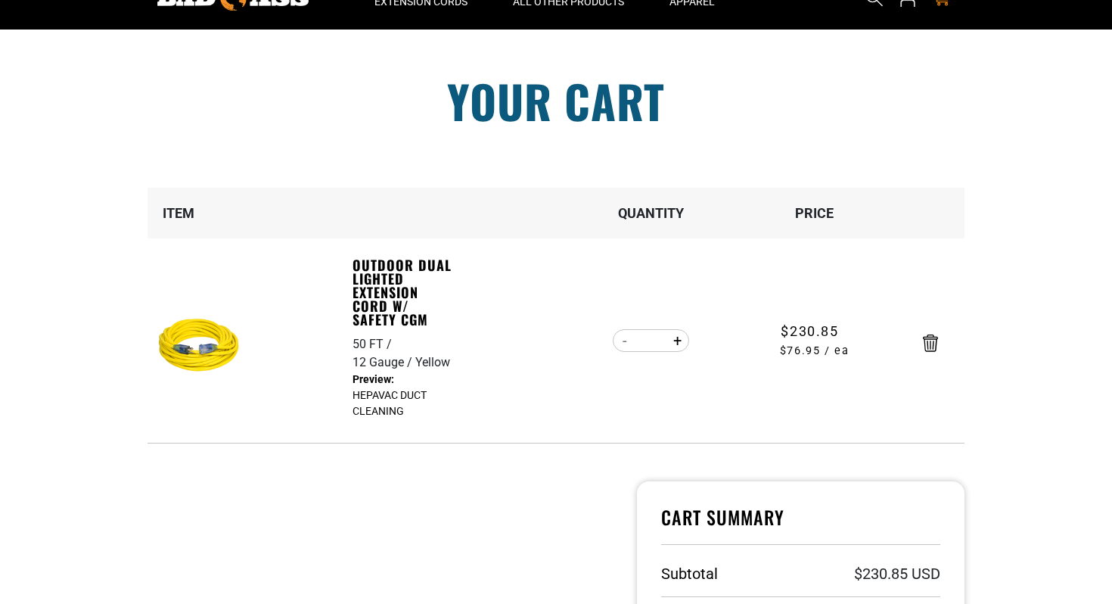
scroll to position [76, 0]
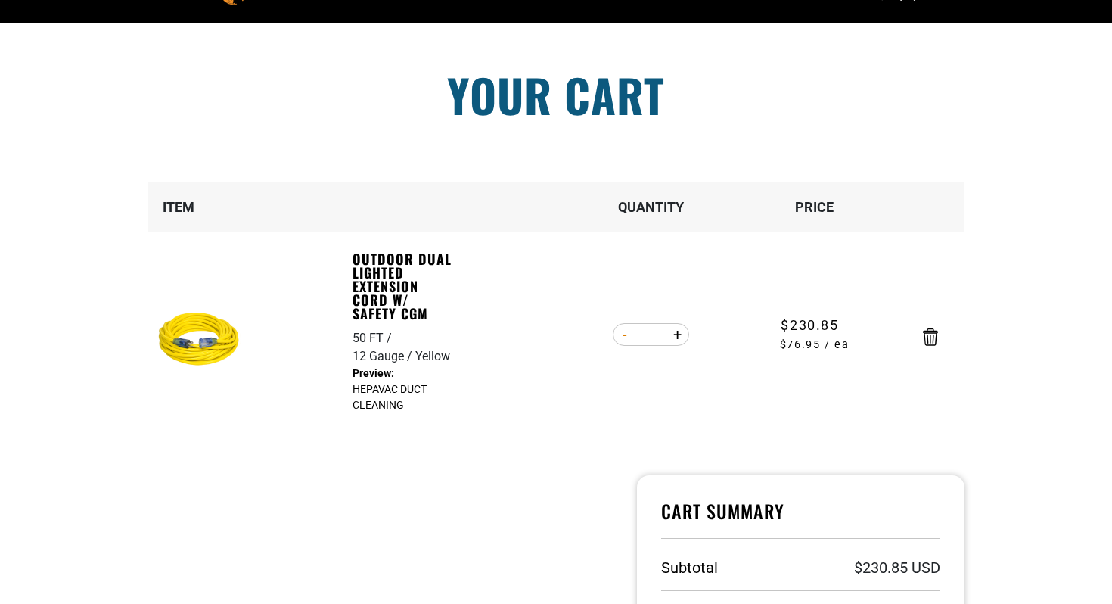
click at [625, 338] on button "Decrease quantity for Outdoor Dual Lighted Extension Cord w/ Safety CGM" at bounding box center [624, 334] width 23 height 26
type input "*"
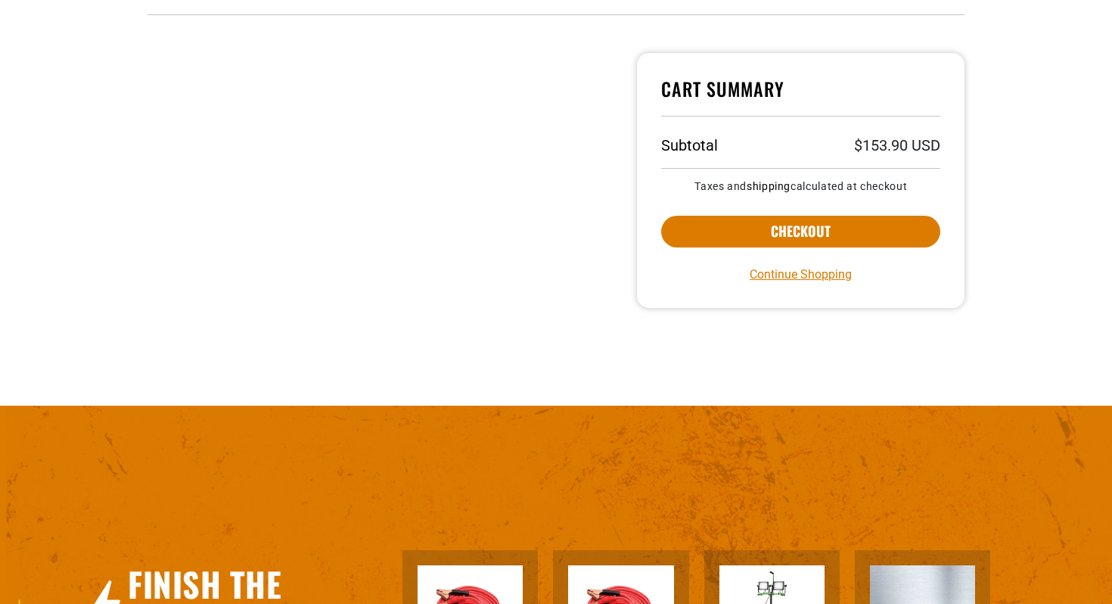
scroll to position [506, 0]
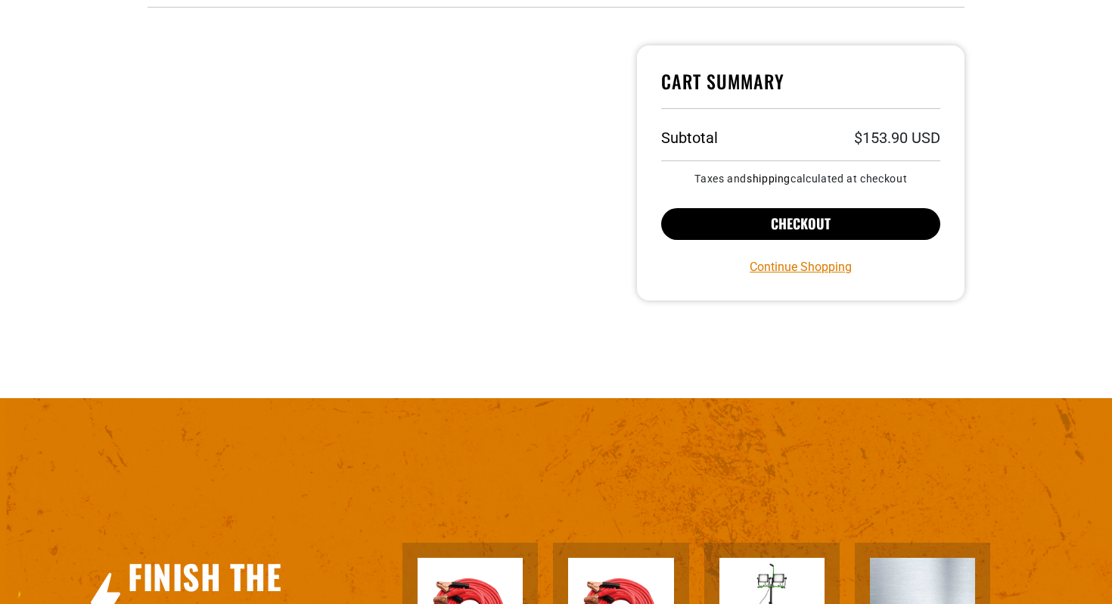
click at [794, 230] on button "Checkout" at bounding box center [800, 224] width 279 height 32
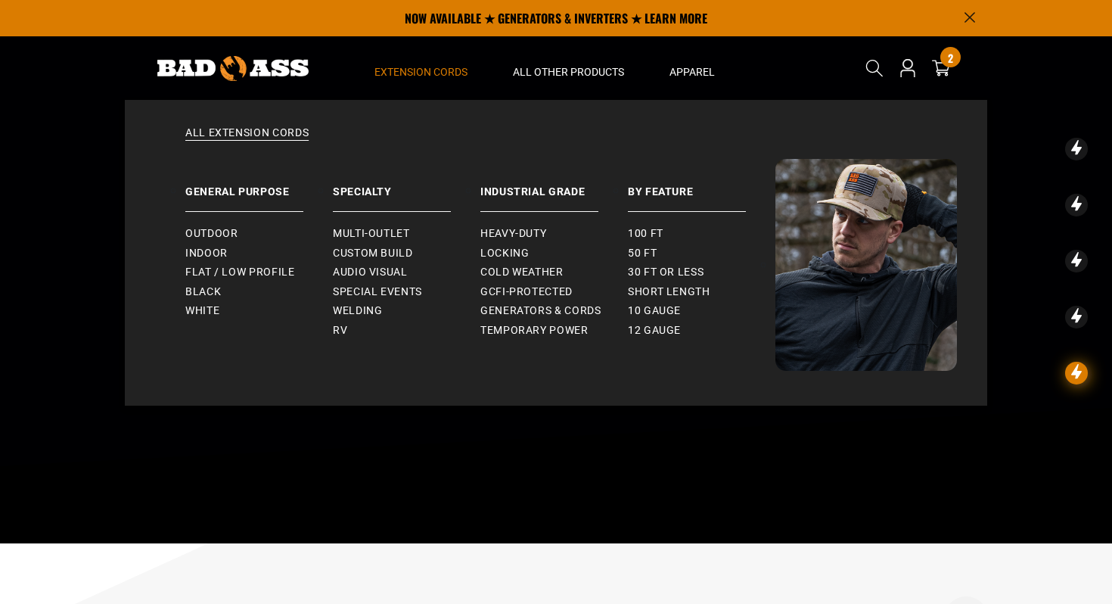
click at [420, 78] on span "Extension Cords" at bounding box center [420, 72] width 93 height 14
click at [436, 73] on span "Extension Cords" at bounding box center [420, 72] width 93 height 14
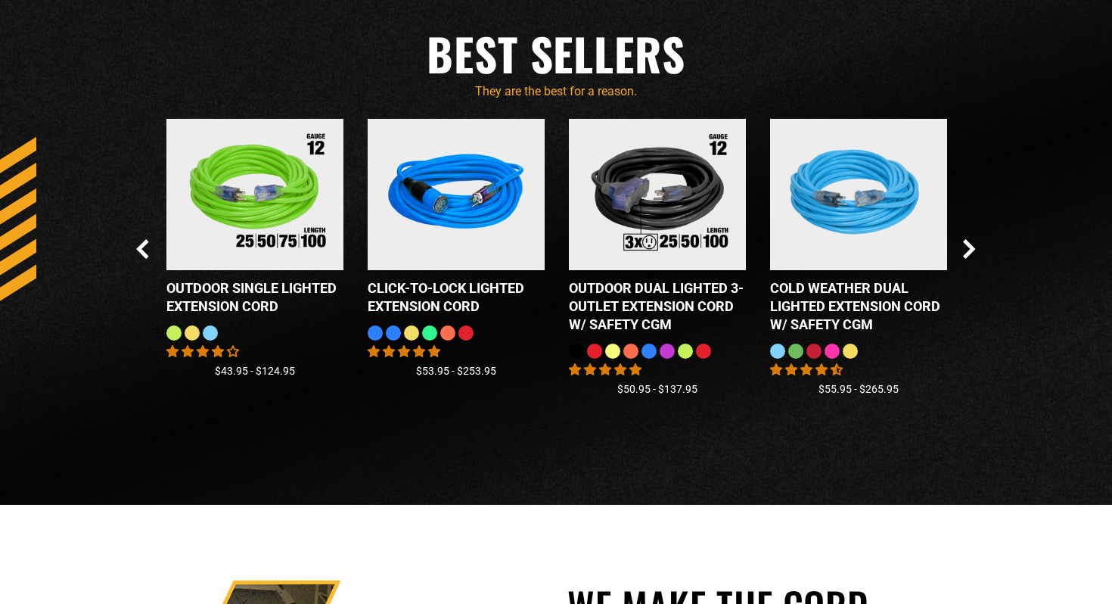
scroll to position [1422, 0]
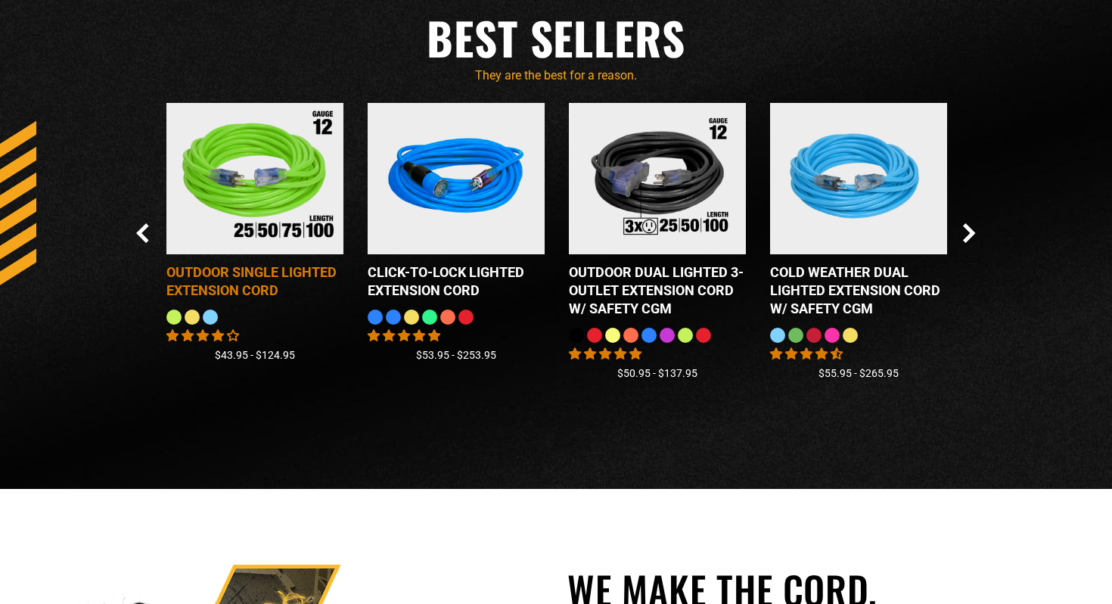
click at [303, 247] on img at bounding box center [254, 178] width 189 height 171
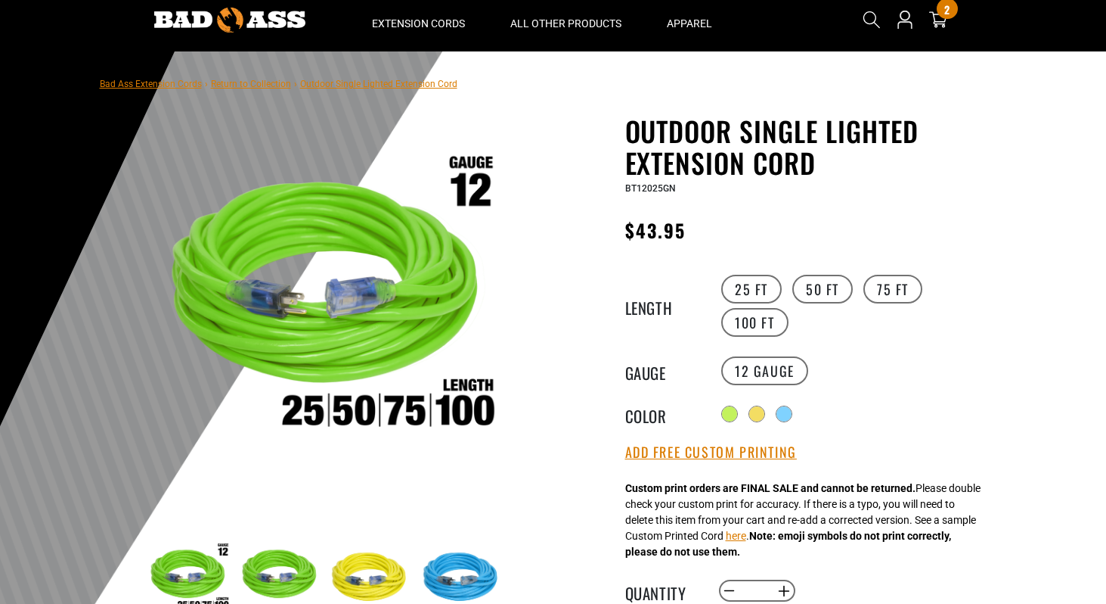
scroll to position [65, 0]
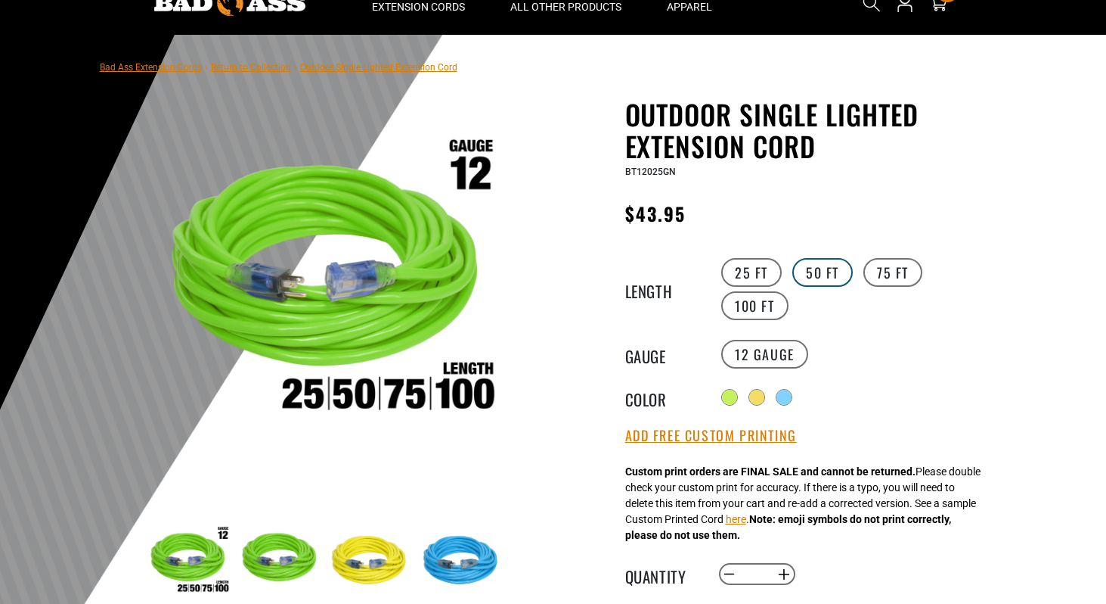
click at [815, 271] on label "50 FT" at bounding box center [823, 272] width 61 height 29
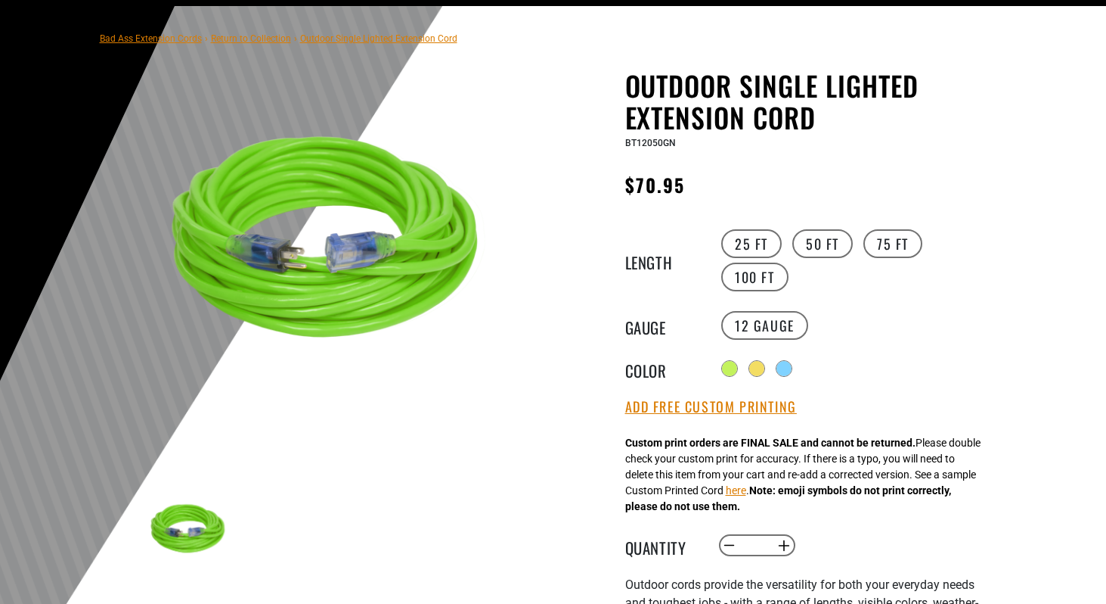
scroll to position [99, 0]
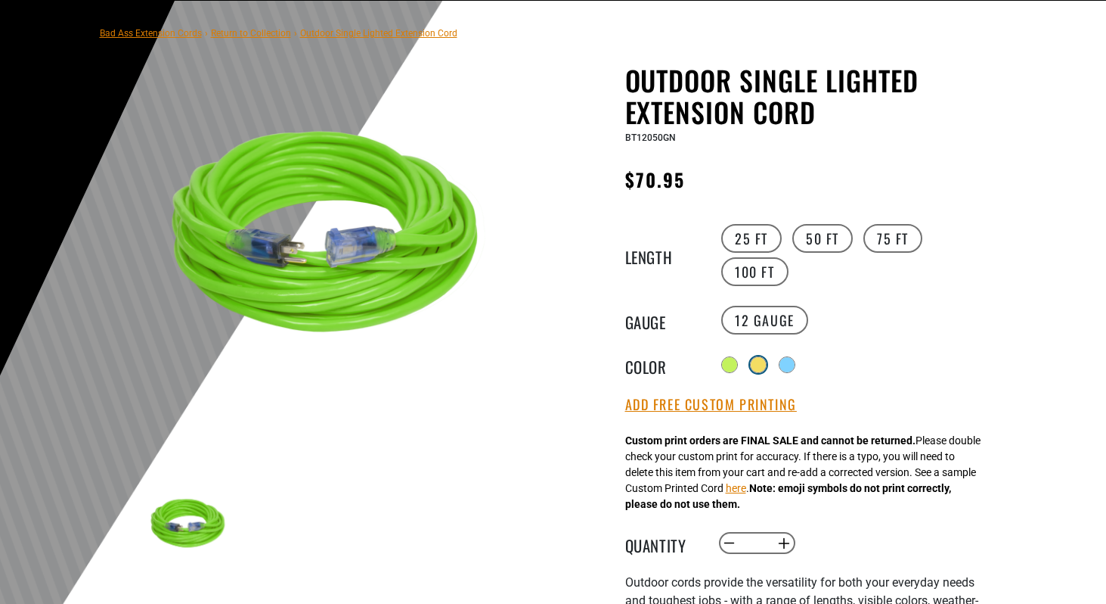
click at [762, 366] on div at bounding box center [758, 364] width 15 height 15
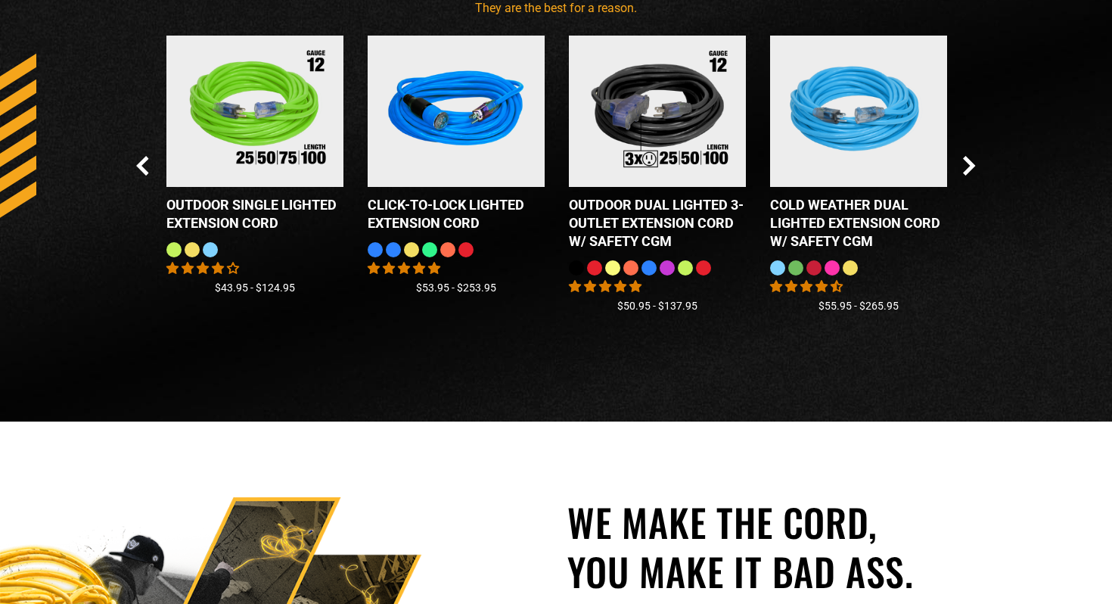
scroll to position [1490, 0]
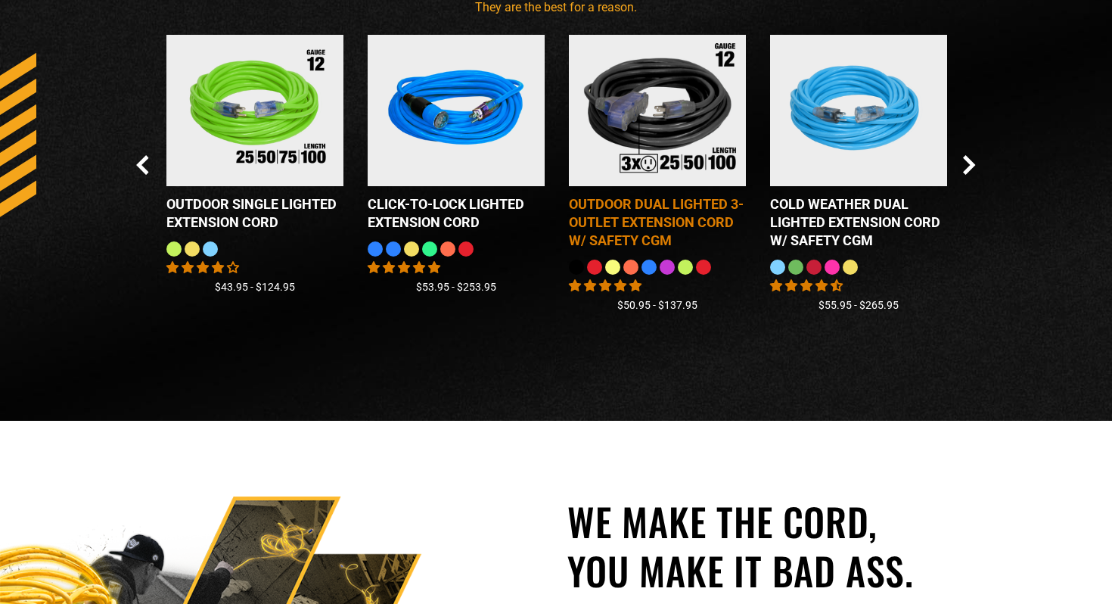
click at [656, 235] on div "Outdoor Dual Lighted 3-Outlet Extension Cord w/ Safety CGM" at bounding box center [657, 222] width 177 height 54
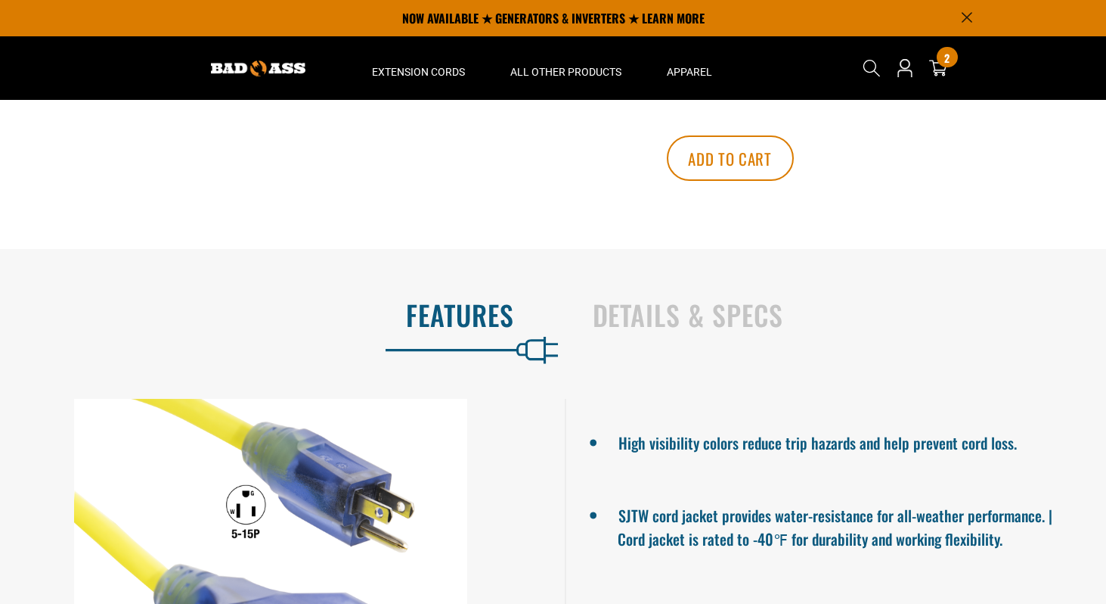
scroll to position [783, 0]
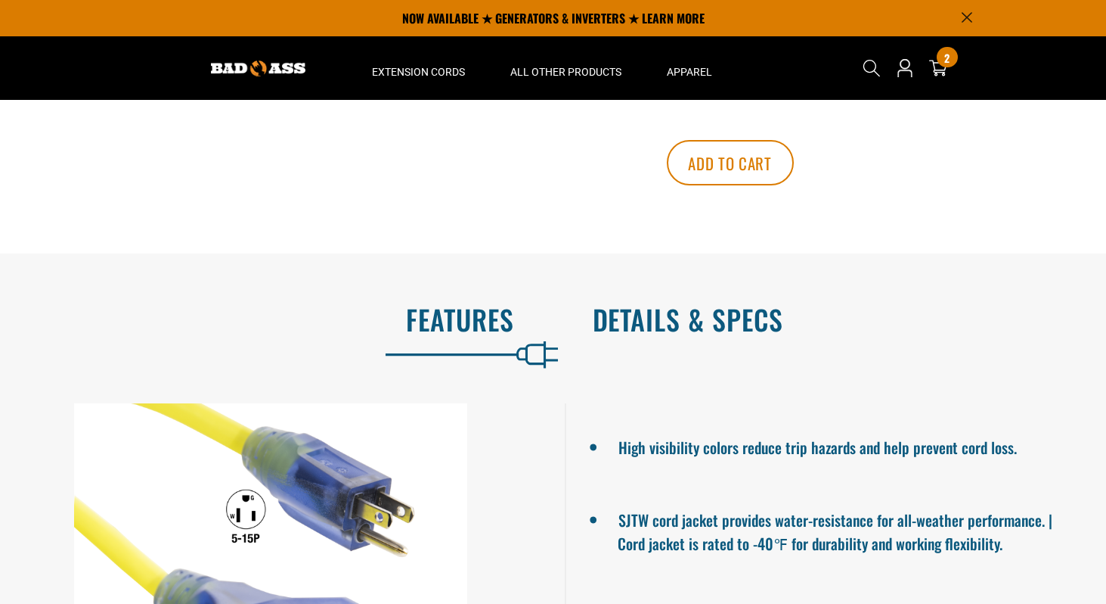
click at [669, 316] on h2 "Details & Specs" at bounding box center [834, 319] width 482 height 32
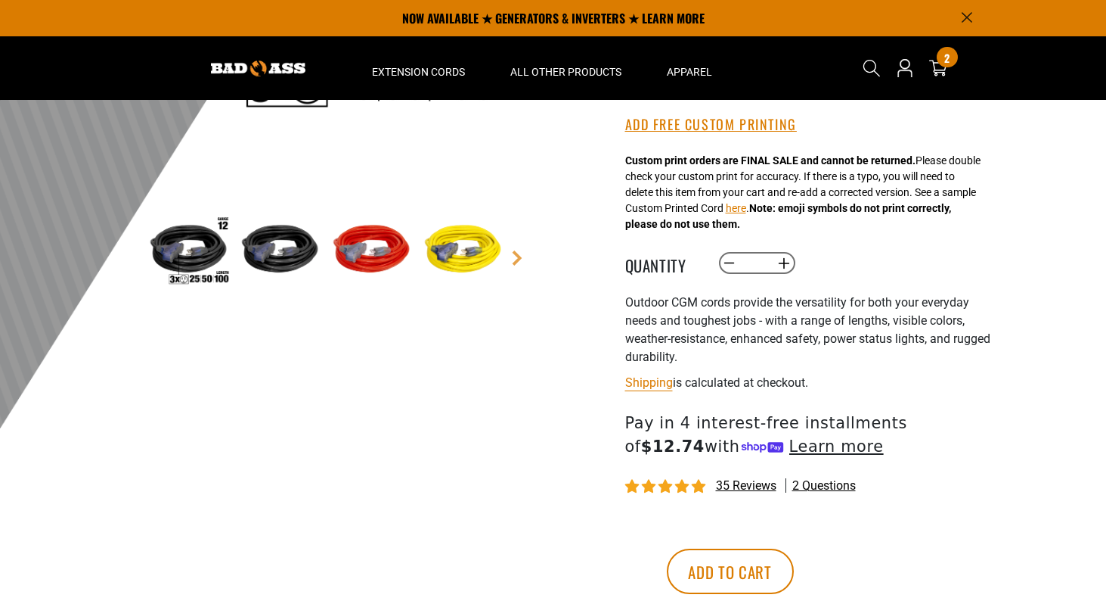
scroll to position [337, 0]
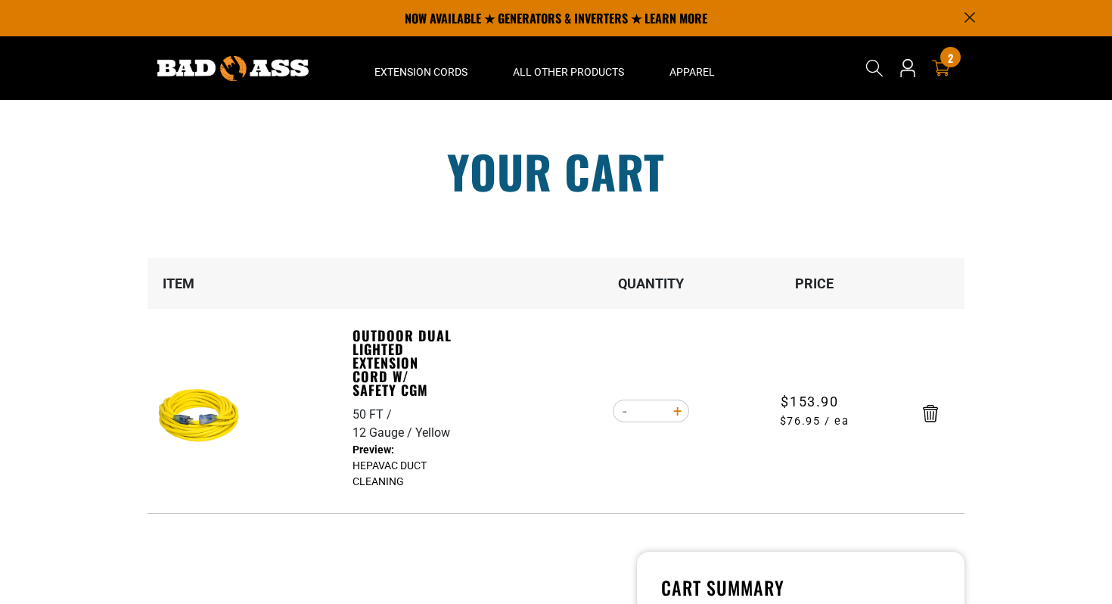
click at [675, 411] on button "Increase quantity for Outdoor Dual Lighted Extension Cord w/ Safety CGM" at bounding box center [677, 411] width 23 height 26
type input "*"
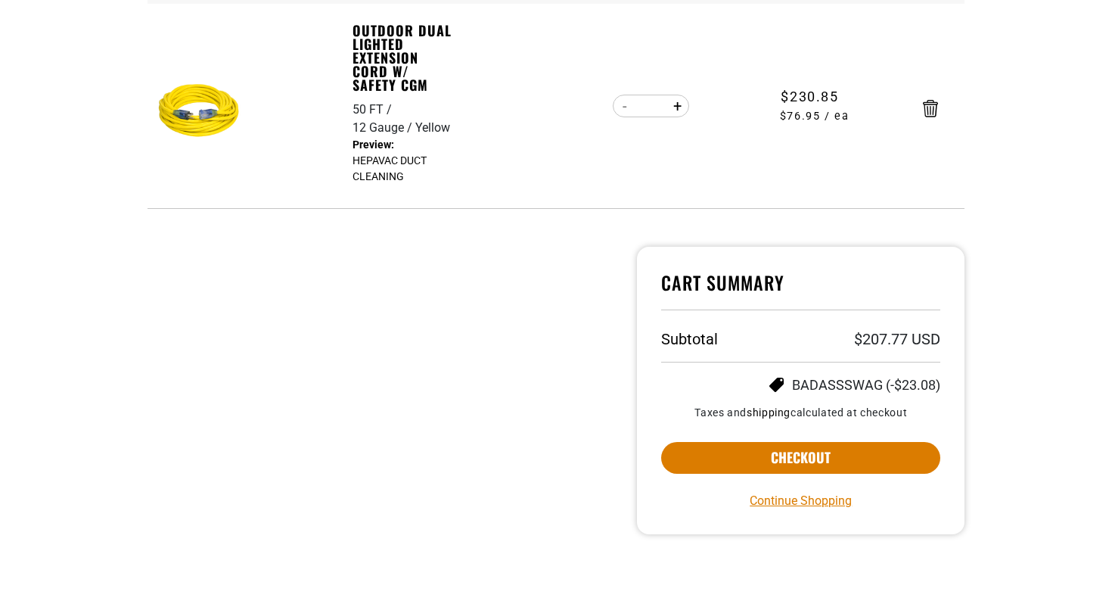
scroll to position [405, 0]
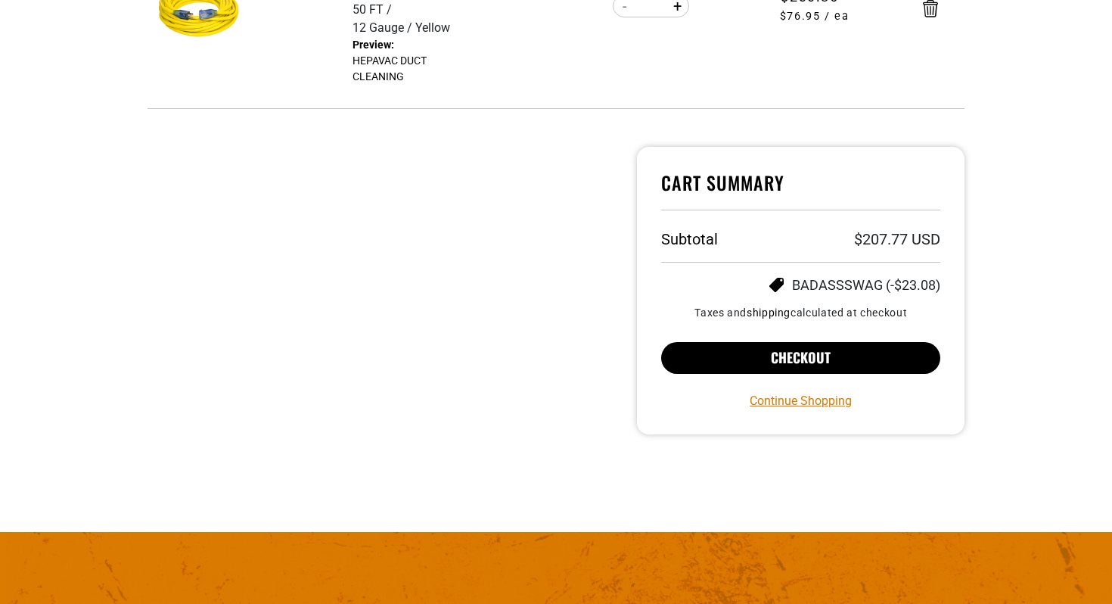
click at [802, 360] on button "Checkout" at bounding box center [800, 358] width 279 height 32
